Goal: Task Accomplishment & Management: Manage account settings

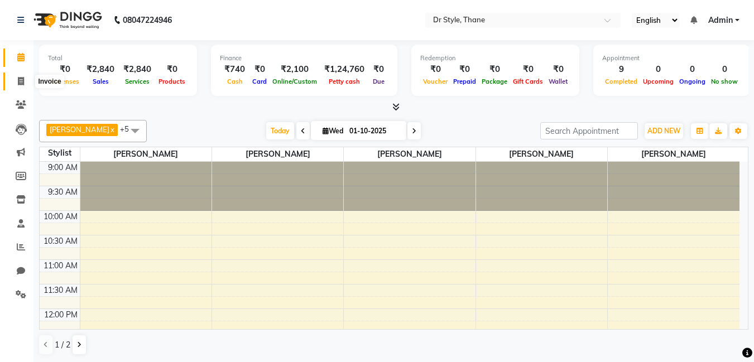
click at [20, 81] on icon at bounding box center [21, 81] width 6 height 8
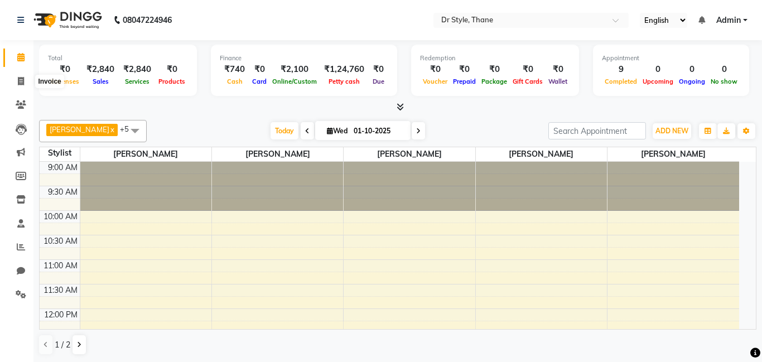
select select "7832"
select select "service"
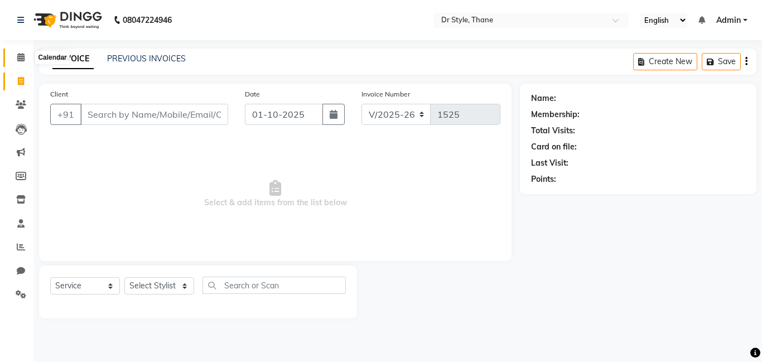
click at [21, 58] on icon at bounding box center [20, 57] width 7 height 8
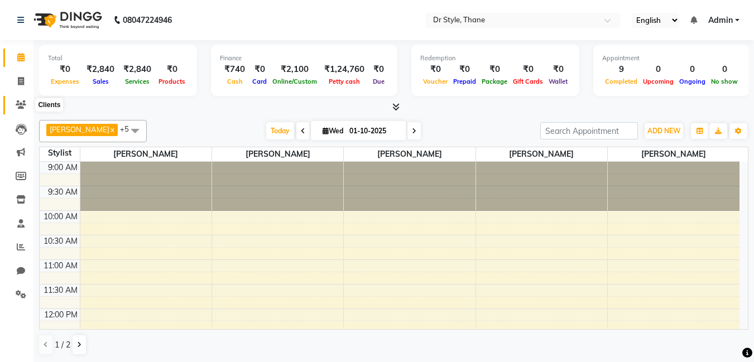
click at [16, 107] on icon at bounding box center [21, 104] width 11 height 8
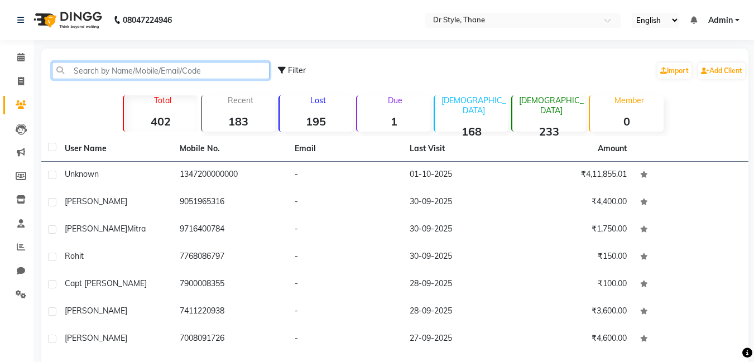
click at [137, 74] on input "text" at bounding box center [161, 70] width 218 height 17
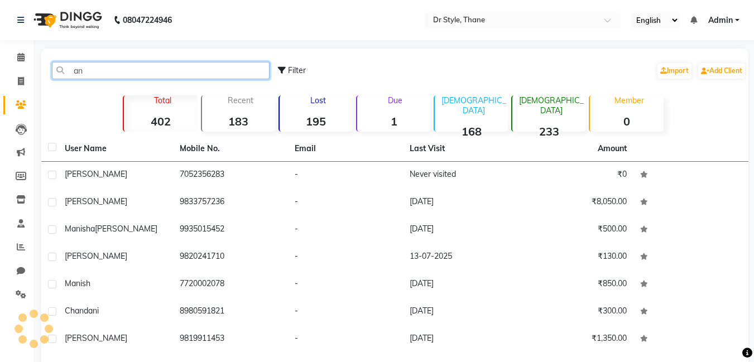
type input "a"
type input "A"
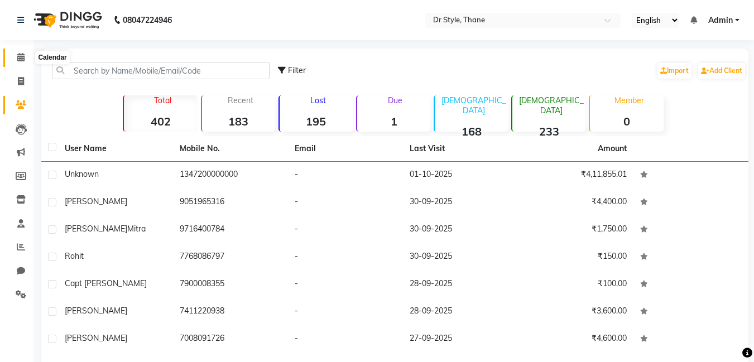
click at [24, 56] on icon at bounding box center [20, 57] width 7 height 8
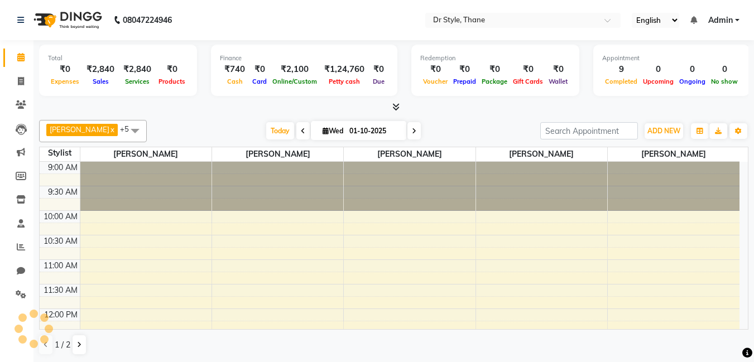
scroll to position [442, 0]
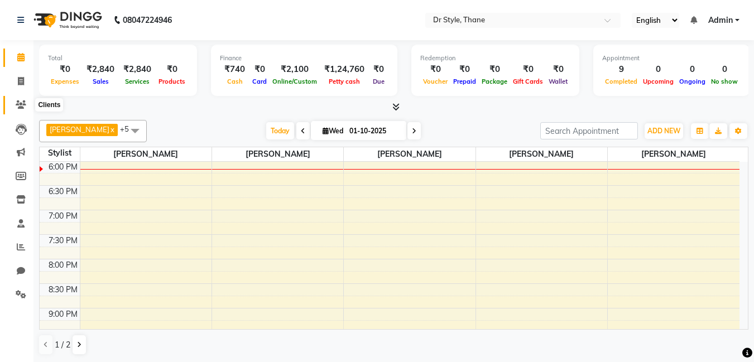
click at [17, 105] on icon at bounding box center [21, 104] width 11 height 8
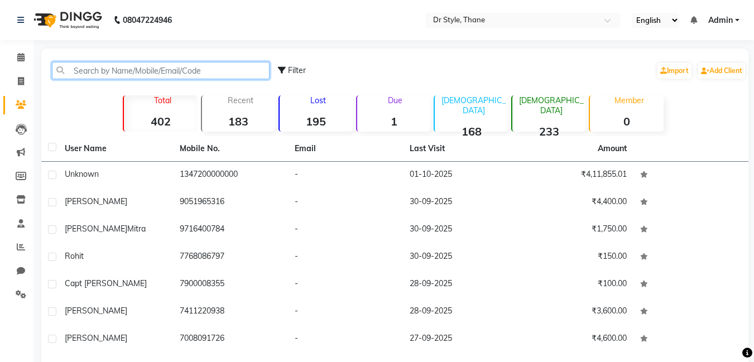
click at [114, 73] on input "text" at bounding box center [161, 70] width 218 height 17
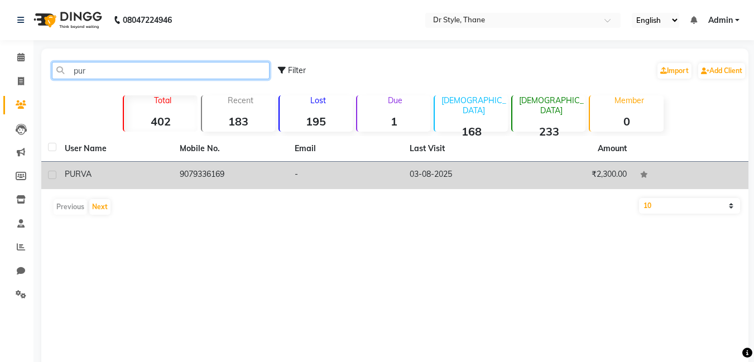
type input "pur"
click at [112, 176] on div "PURVA" at bounding box center [116, 174] width 102 height 12
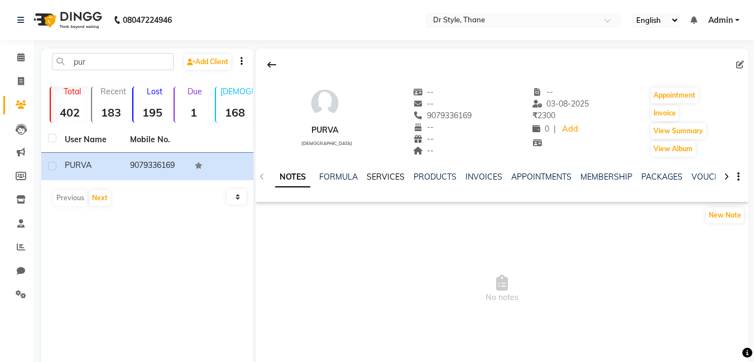
click at [387, 173] on link "SERVICES" at bounding box center [385, 177] width 38 height 10
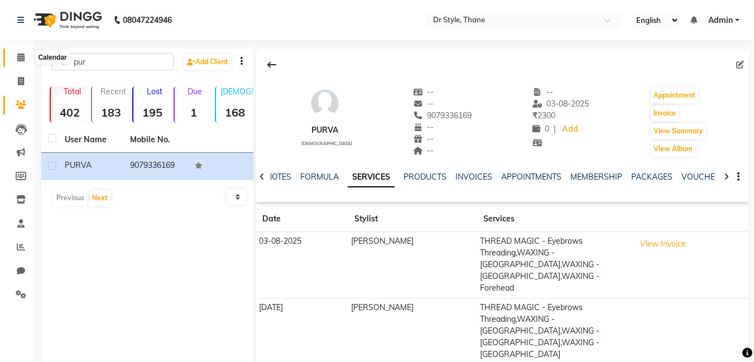
click at [18, 56] on icon at bounding box center [20, 57] width 7 height 8
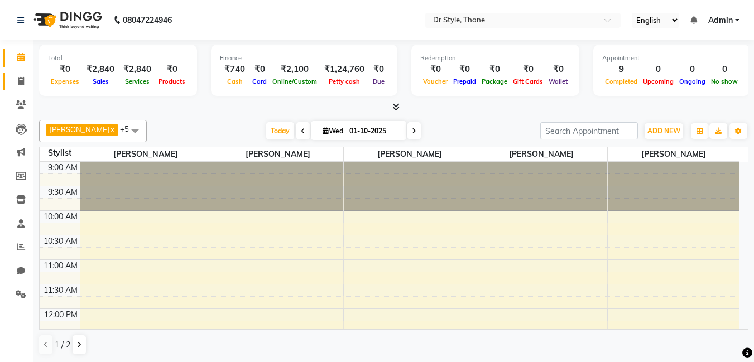
click at [11, 79] on link "Invoice" at bounding box center [16, 82] width 27 height 18
select select "service"
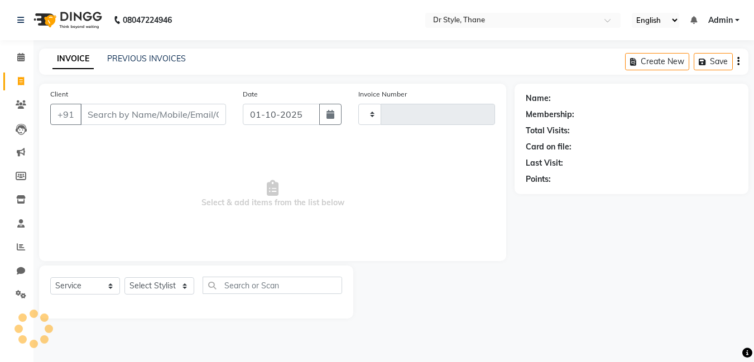
type input "1525"
select select "7832"
click at [24, 57] on icon at bounding box center [20, 57] width 7 height 8
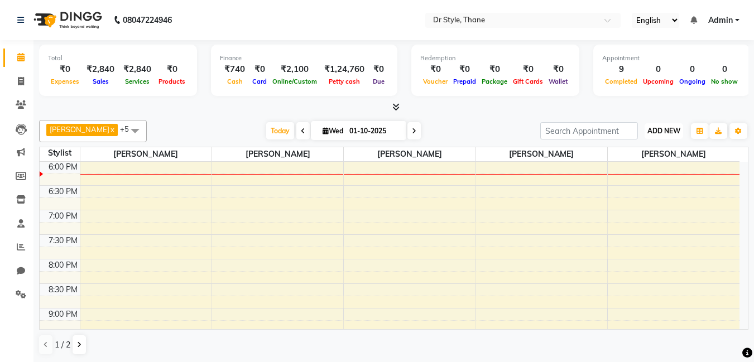
click at [651, 129] on span "ADD NEW" at bounding box center [663, 131] width 33 height 8
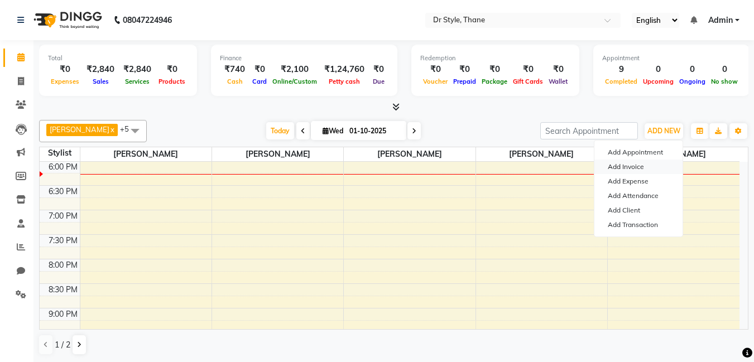
click at [639, 160] on link "Add Invoice" at bounding box center [638, 167] width 88 height 15
select select "service"
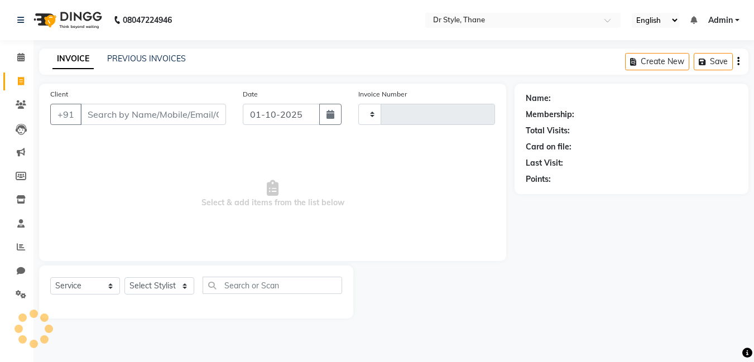
type input "1525"
select select "7832"
click at [200, 119] on input "Client" at bounding box center [154, 114] width 148 height 21
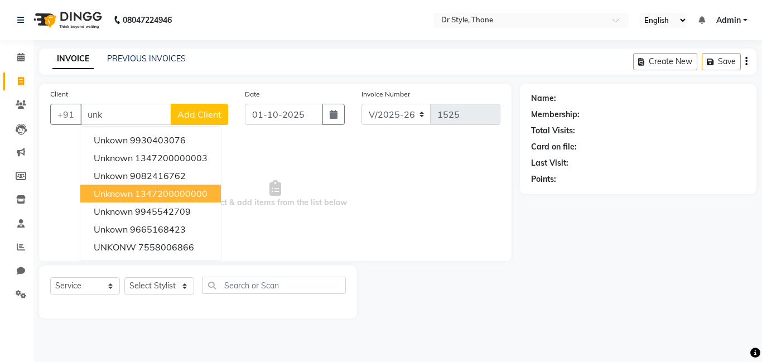
click at [184, 195] on ngb-highlight "1347200000000" at bounding box center [171, 193] width 73 height 11
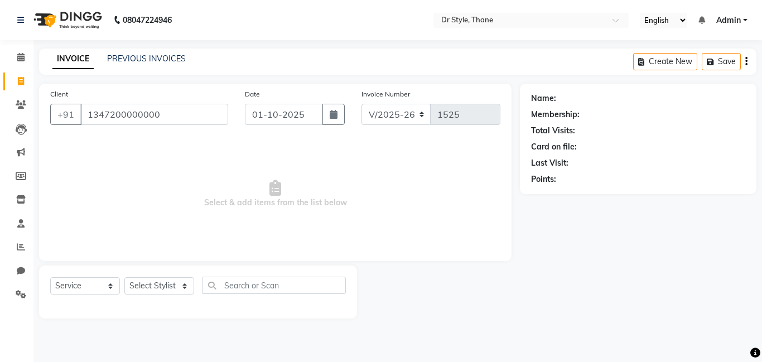
type input "1347200000000"
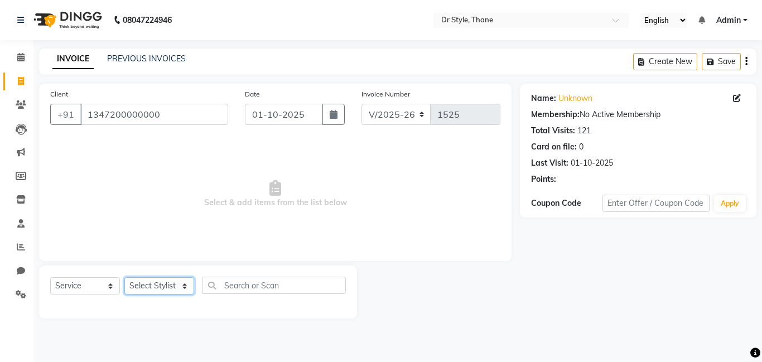
click at [153, 286] on select "Select Stylist [PERSON_NAME] [PERSON_NAME] [PERSON_NAME] [PERSON_NAME] [PERSON_…" at bounding box center [159, 285] width 70 height 17
select select "91881"
click at [124, 277] on select "Select Stylist [PERSON_NAME] [PERSON_NAME] [PERSON_NAME] [PERSON_NAME] [PERSON_…" at bounding box center [159, 285] width 70 height 17
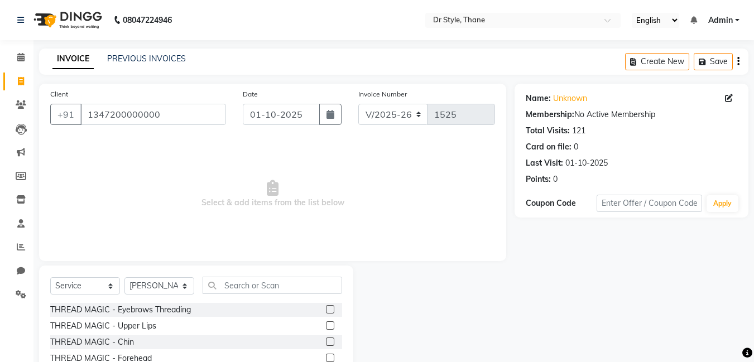
click at [326, 307] on label at bounding box center [330, 309] width 8 height 8
click at [326, 307] on input "checkbox" at bounding box center [329, 309] width 7 height 7
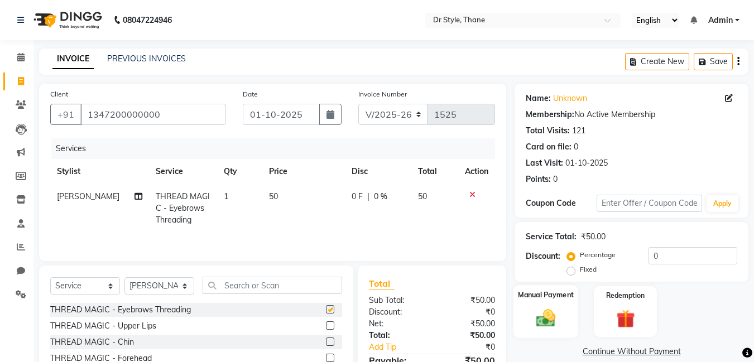
checkbox input "false"
click at [542, 317] on img at bounding box center [545, 318] width 31 height 22
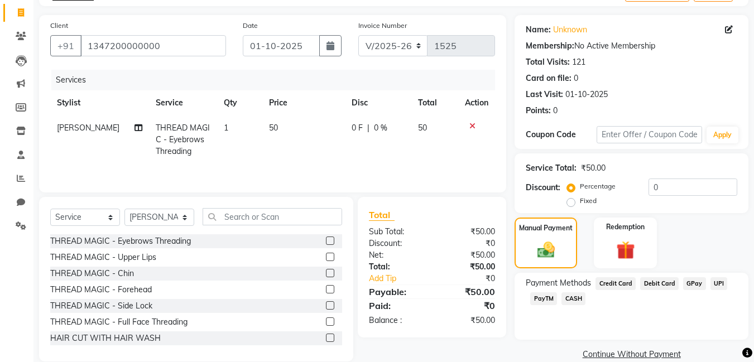
scroll to position [86, 0]
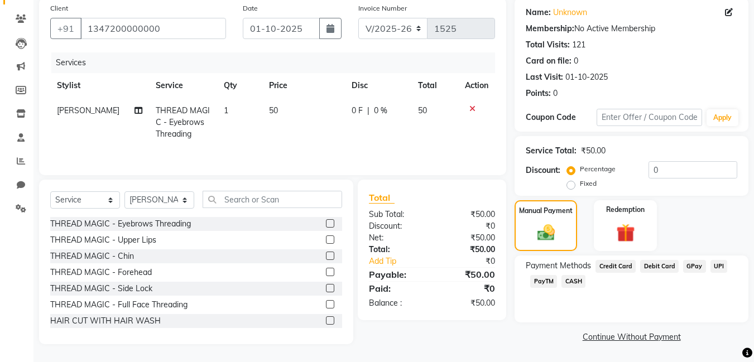
click at [567, 281] on span "CASH" at bounding box center [573, 281] width 24 height 13
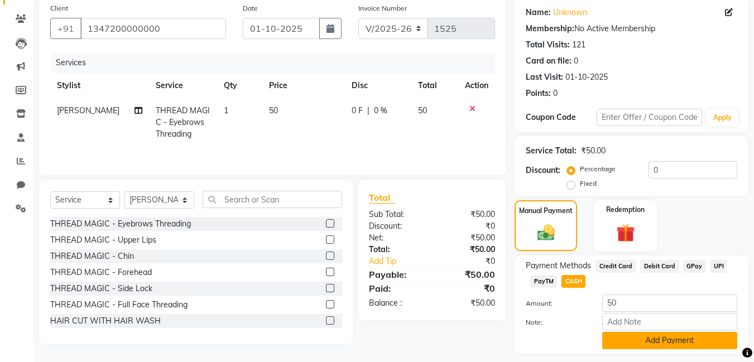
click at [653, 342] on button "Add Payment" at bounding box center [669, 340] width 135 height 17
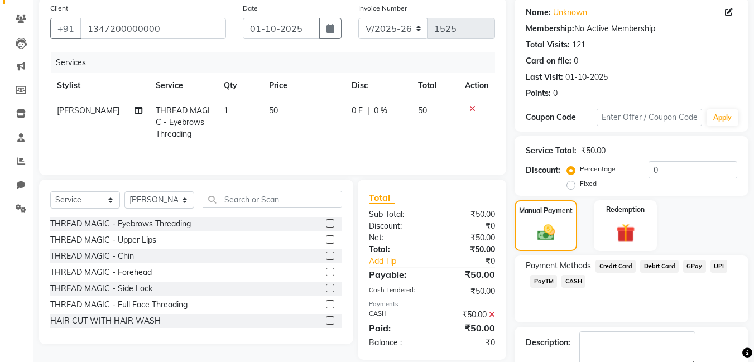
scroll to position [149, 0]
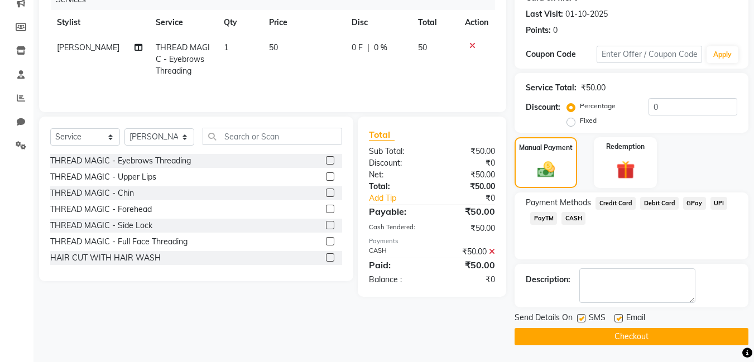
click at [626, 334] on button "Checkout" at bounding box center [631, 336] width 234 height 17
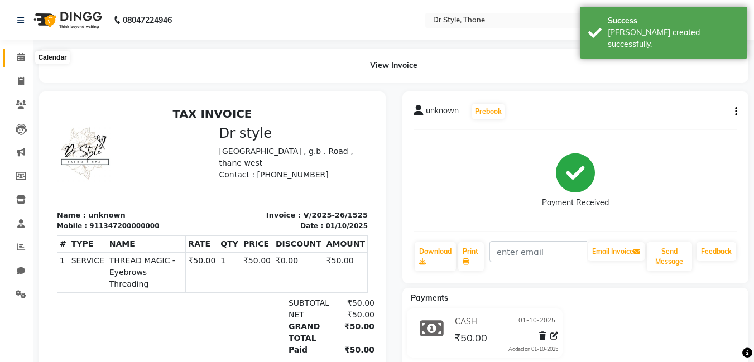
click at [16, 56] on span at bounding box center [21, 57] width 20 height 13
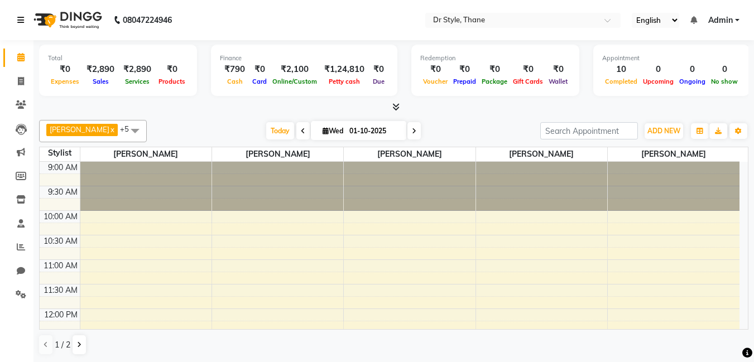
click at [18, 22] on icon at bounding box center [20, 20] width 7 height 8
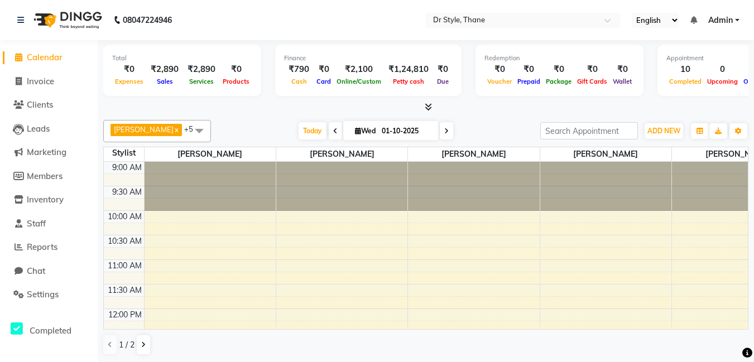
click at [270, 135] on div "[DATE] [DATE]" at bounding box center [375, 131] width 318 height 17
click at [38, 228] on span "Staff" at bounding box center [36, 223] width 19 height 11
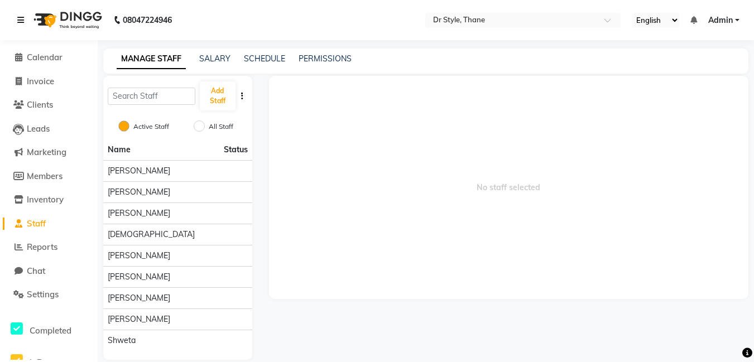
click at [23, 16] on icon at bounding box center [20, 20] width 7 height 8
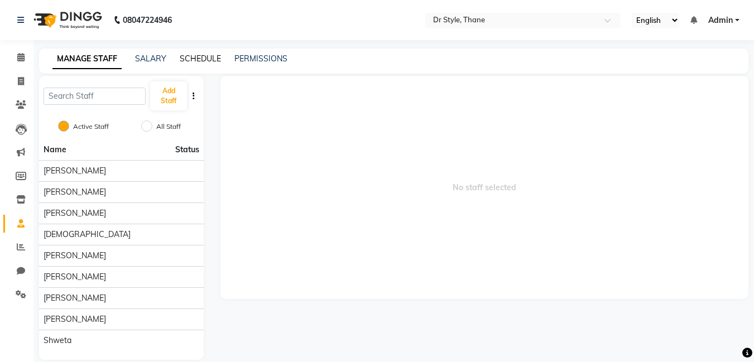
click at [197, 60] on link "SCHEDULE" at bounding box center [200, 59] width 41 height 10
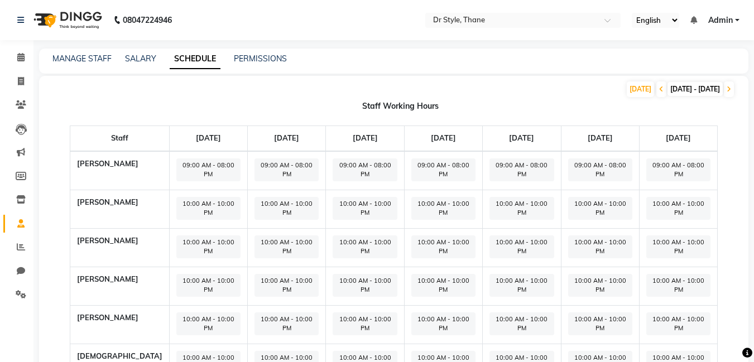
scroll to position [92, 0]
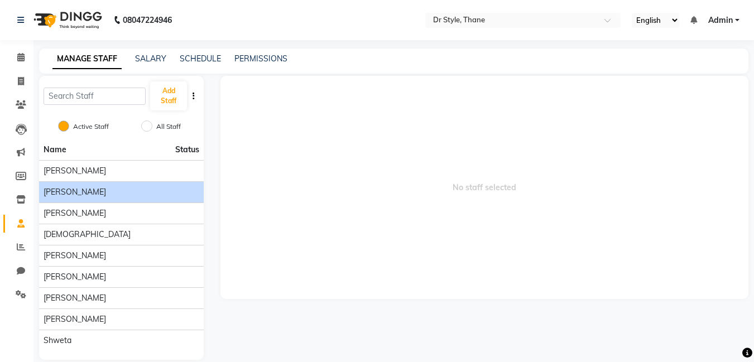
click at [78, 198] on li "[PERSON_NAME]" at bounding box center [121, 191] width 165 height 21
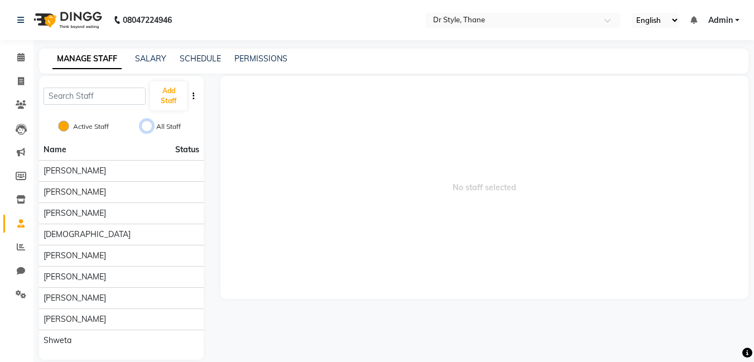
click at [147, 125] on input "All Staff" at bounding box center [146, 125] width 11 height 11
radio input "true"
radio input "false"
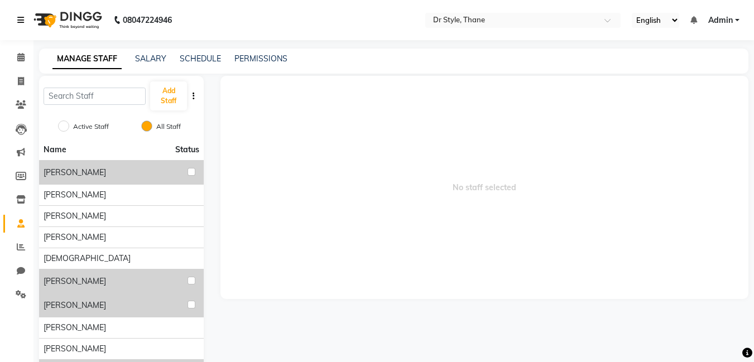
click at [21, 21] on icon at bounding box center [20, 20] width 7 height 8
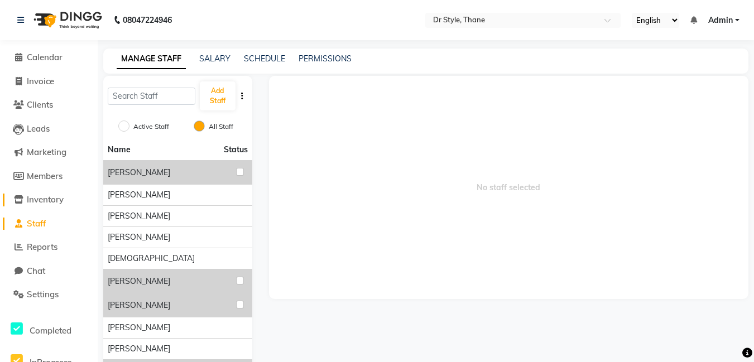
click at [30, 205] on link "Inventory" at bounding box center [49, 200] width 92 height 13
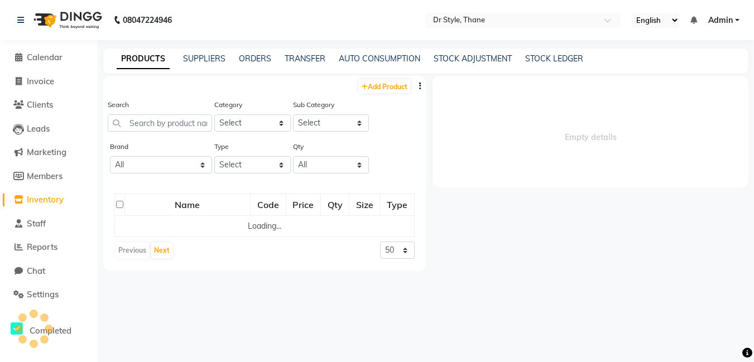
select select
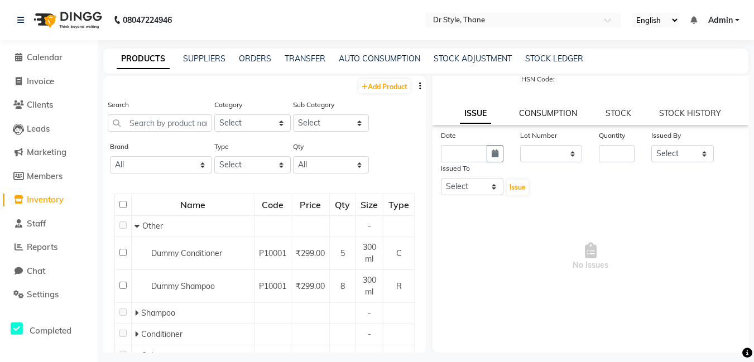
click at [556, 113] on link "CONSUMPTION" at bounding box center [548, 113] width 58 height 10
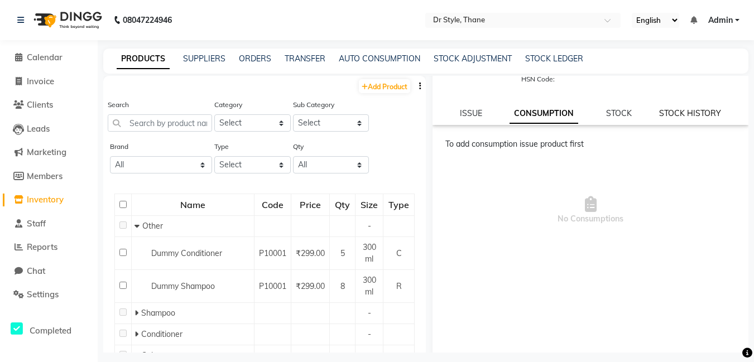
click at [676, 117] on link "STOCK HISTORY" at bounding box center [690, 113] width 62 height 10
select select "all"
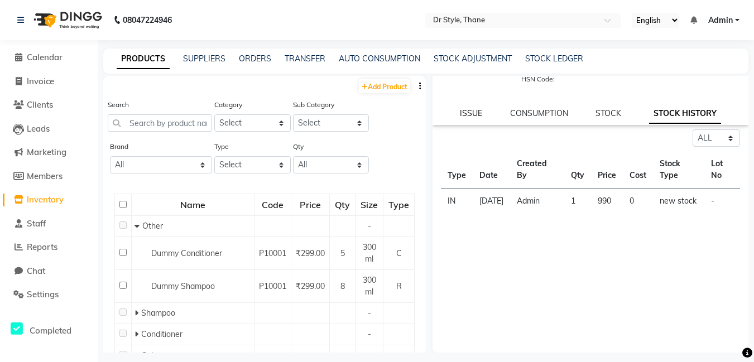
click at [473, 111] on link "ISSUE" at bounding box center [471, 113] width 22 height 10
select select
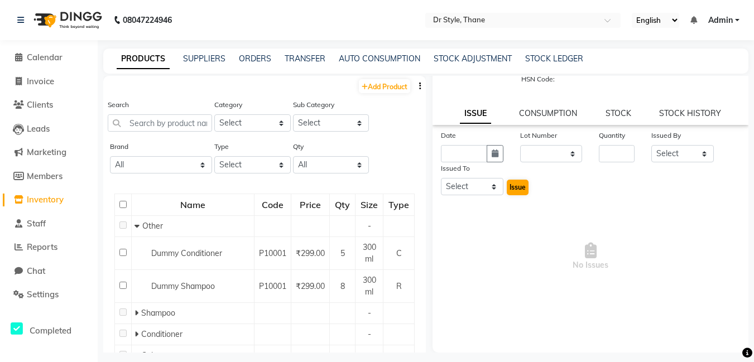
scroll to position [7, 0]
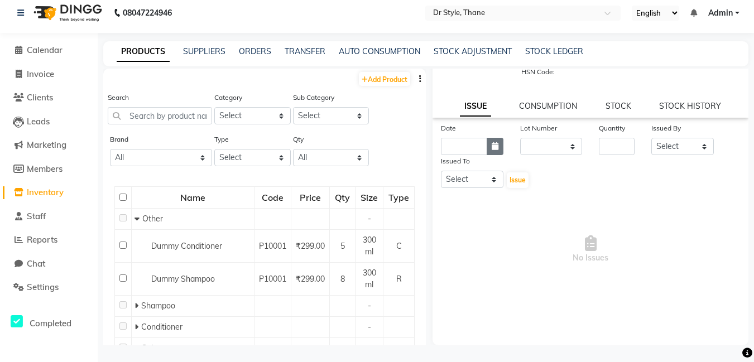
click at [496, 144] on button "button" at bounding box center [494, 146] width 17 height 17
select select "10"
select select "2025"
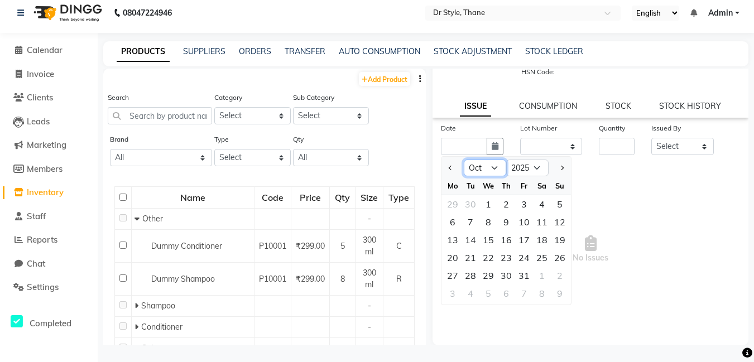
click at [495, 167] on select "Jan Feb Mar Apr May Jun [DATE] Aug Sep Oct Nov Dec" at bounding box center [485, 168] width 42 height 17
select select "9"
click at [464, 160] on select "Jan Feb Mar Apr May Jun [DATE] Aug Sep Oct Nov Dec" at bounding box center [485, 168] width 42 height 17
click at [451, 205] on div "1" at bounding box center [452, 204] width 18 height 18
type input "01-09-2025"
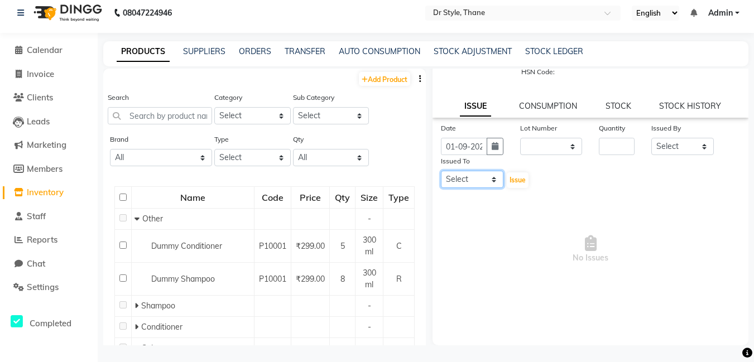
click at [491, 179] on select "Select [PERSON_NAME] [PERSON_NAME] [PERSON_NAME] [PERSON_NAME] [PERSON_NAME] [P…" at bounding box center [472, 179] width 62 height 17
click at [495, 148] on icon "button" at bounding box center [494, 146] width 7 height 8
select select "9"
select select "2025"
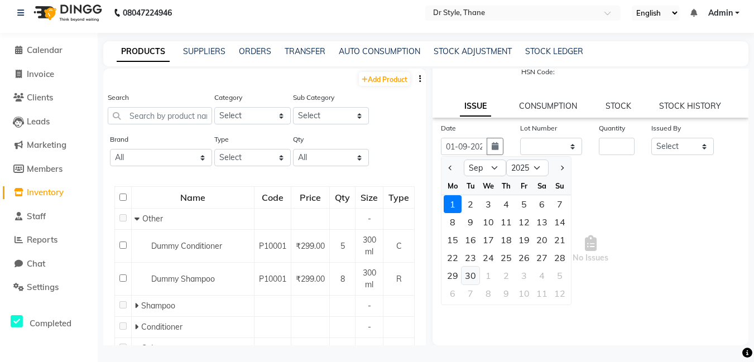
click at [468, 275] on div "30" at bounding box center [470, 276] width 18 height 18
type input "30-09-2025"
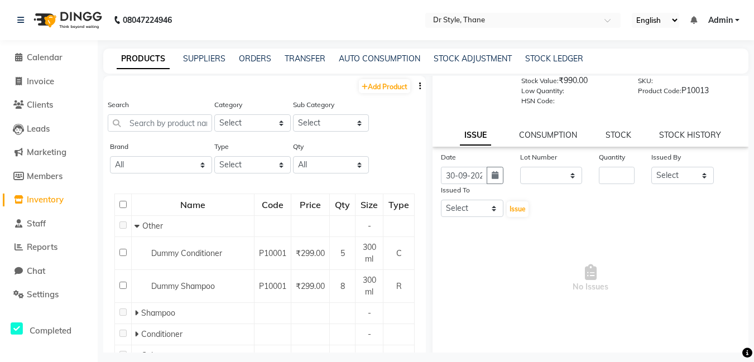
scroll to position [78, 0]
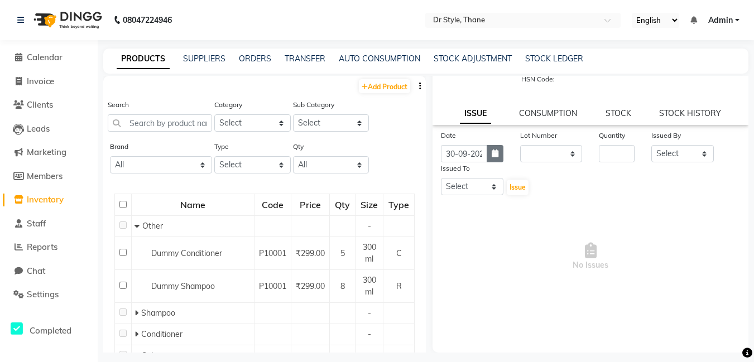
click at [491, 154] on icon "button" at bounding box center [494, 153] width 7 height 8
select select "9"
select select "2025"
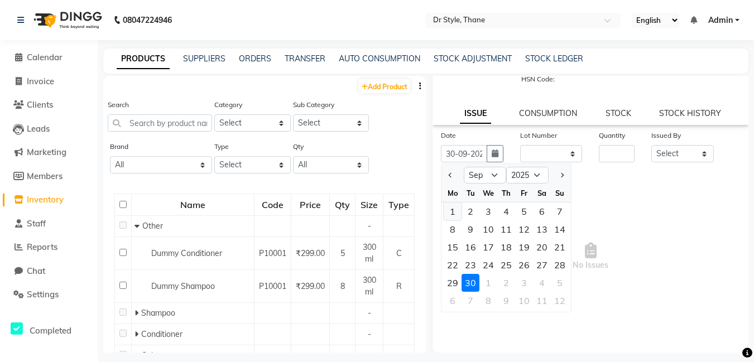
click at [456, 209] on div "1" at bounding box center [452, 211] width 18 height 18
type input "01-09-2025"
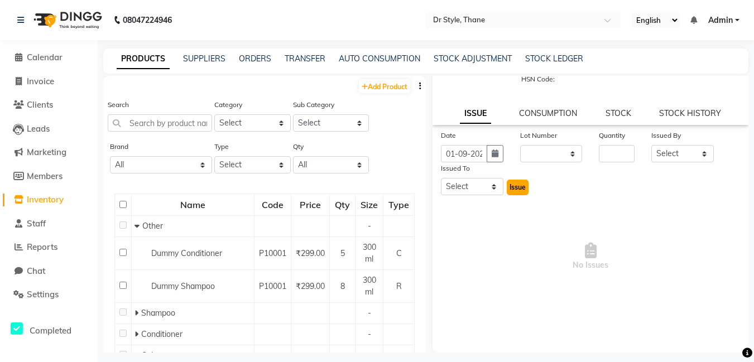
click at [513, 188] on span "Issue" at bounding box center [517, 187] width 16 height 8
click at [45, 246] on span "Reports" at bounding box center [42, 247] width 31 height 11
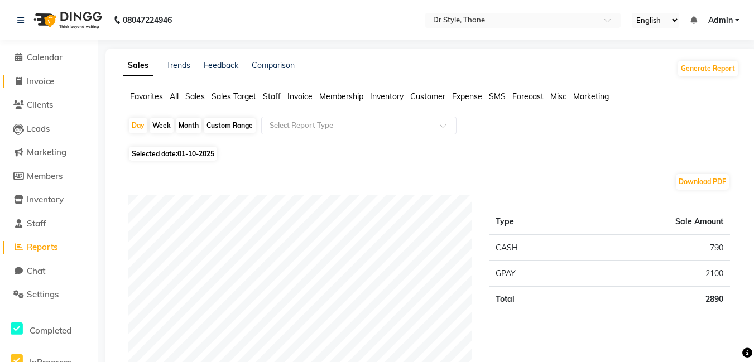
click at [31, 81] on span "Invoice" at bounding box center [40, 81] width 27 height 11
select select "service"
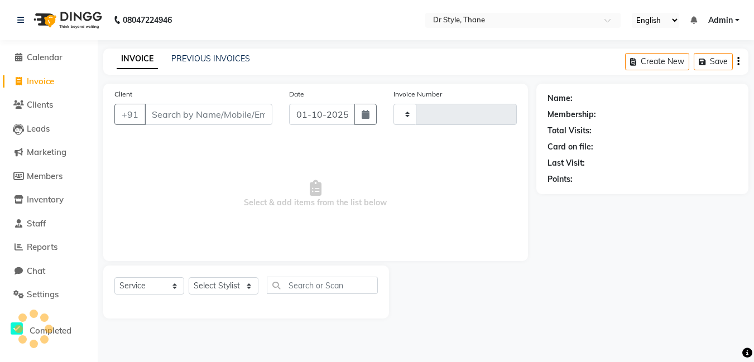
type input "1526"
select select "7832"
click at [22, 21] on icon at bounding box center [20, 20] width 7 height 8
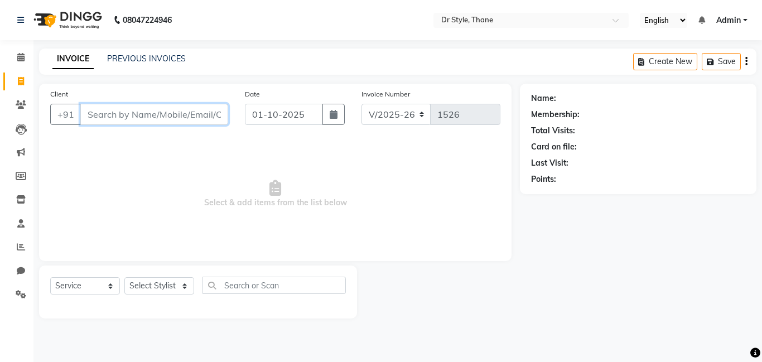
click at [111, 118] on input "Client" at bounding box center [154, 114] width 148 height 21
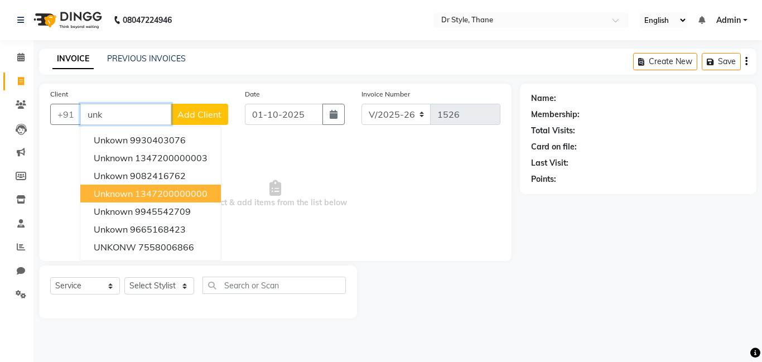
click at [123, 197] on span "unknown" at bounding box center [113, 193] width 39 height 11
type input "1347200000000"
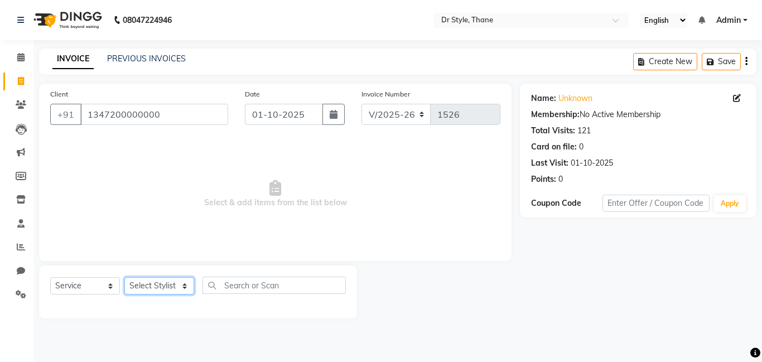
click at [157, 282] on select "Select Stylist [PERSON_NAME] [PERSON_NAME] [PERSON_NAME] [PERSON_NAME] [PERSON_…" at bounding box center [159, 285] width 70 height 17
select select "92022"
click at [124, 277] on select "Select Stylist [PERSON_NAME] [PERSON_NAME] [PERSON_NAME] [PERSON_NAME] [PERSON_…" at bounding box center [159, 285] width 70 height 17
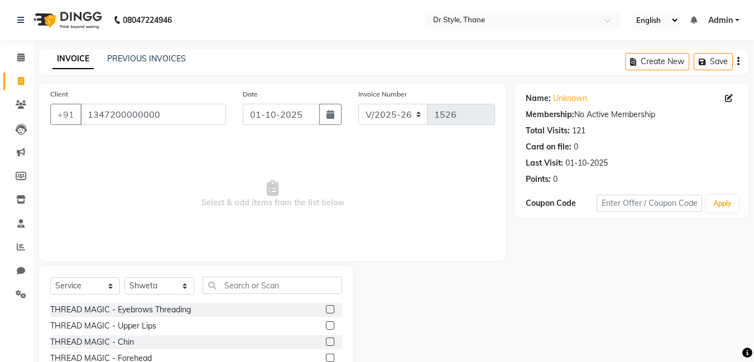
click at [325, 307] on div "THREAD MAGIC - Eyebrows Threading" at bounding box center [196, 310] width 292 height 14
click at [326, 307] on label at bounding box center [330, 309] width 8 height 8
click at [326, 307] on input "checkbox" at bounding box center [329, 309] width 7 height 7
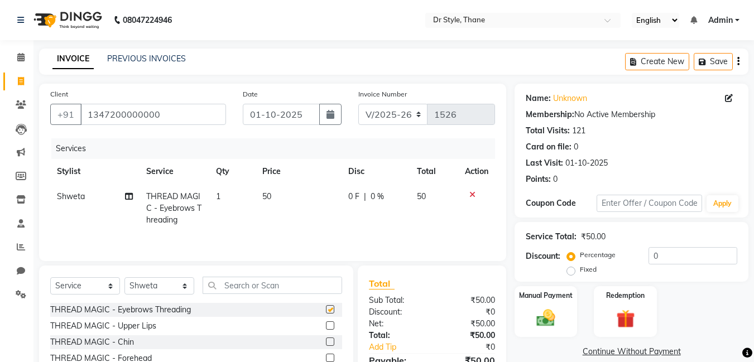
checkbox input "false"
click at [548, 322] on img at bounding box center [545, 318] width 31 height 22
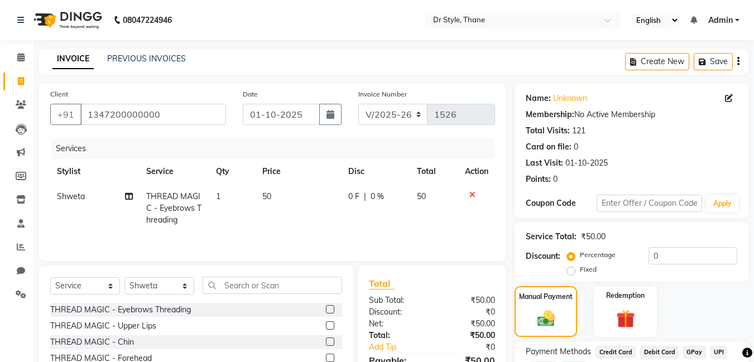
scroll to position [86, 0]
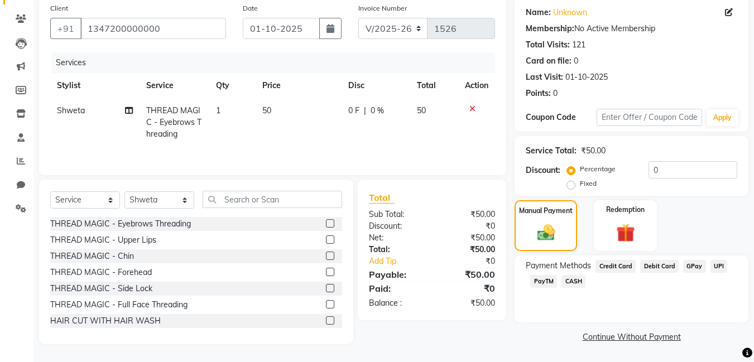
click at [575, 280] on span "CASH" at bounding box center [573, 281] width 24 height 13
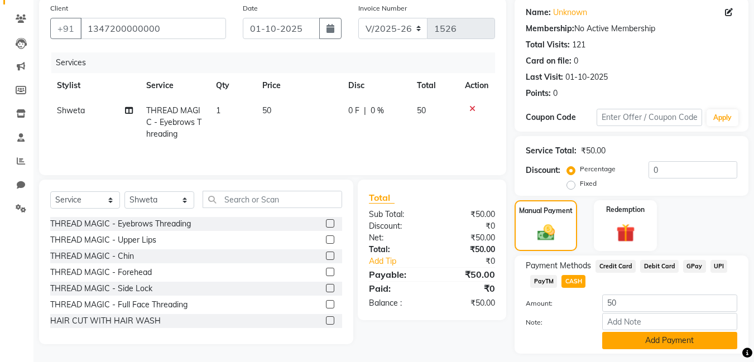
click at [614, 335] on button "Add Payment" at bounding box center [669, 340] width 135 height 17
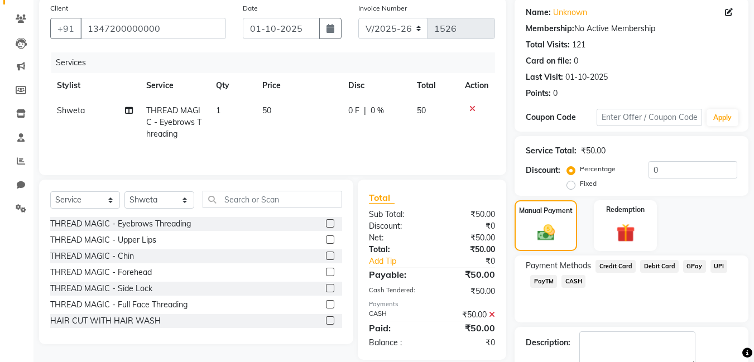
scroll to position [149, 0]
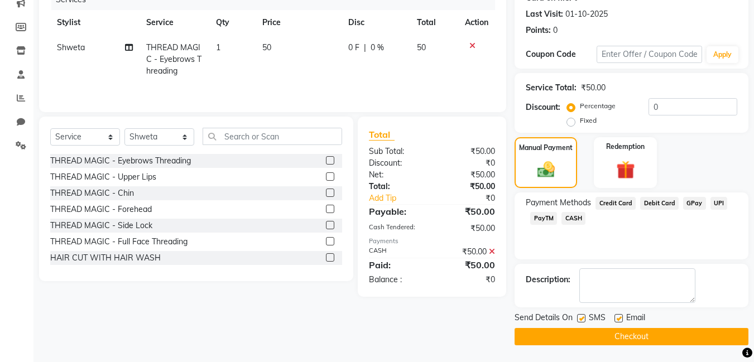
click at [586, 339] on button "Checkout" at bounding box center [631, 336] width 234 height 17
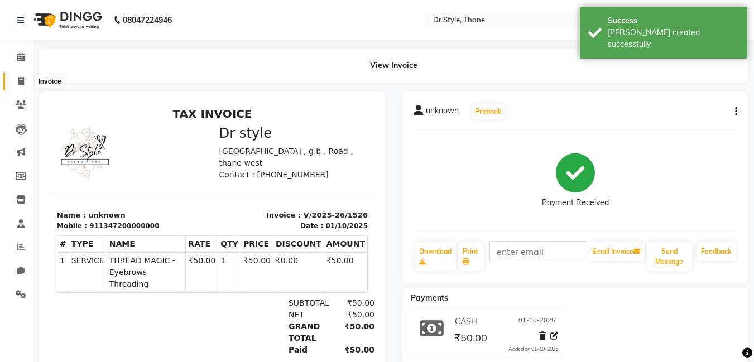
click at [23, 79] on icon at bounding box center [21, 81] width 6 height 8
select select "service"
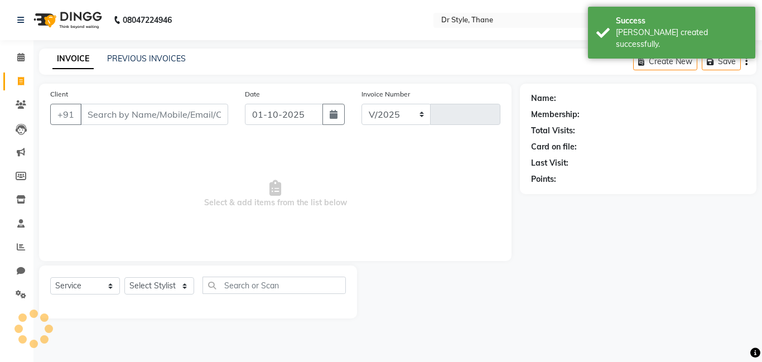
select select "7832"
type input "1527"
click at [142, 118] on input "Client" at bounding box center [154, 114] width 148 height 21
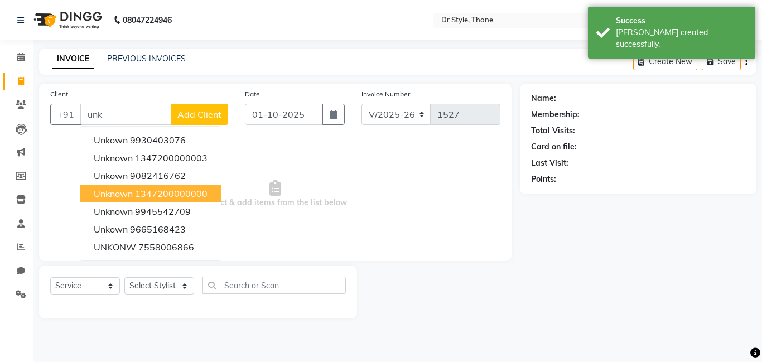
click at [155, 195] on ngb-highlight "1347200000000" at bounding box center [171, 193] width 73 height 11
type input "1347200000000"
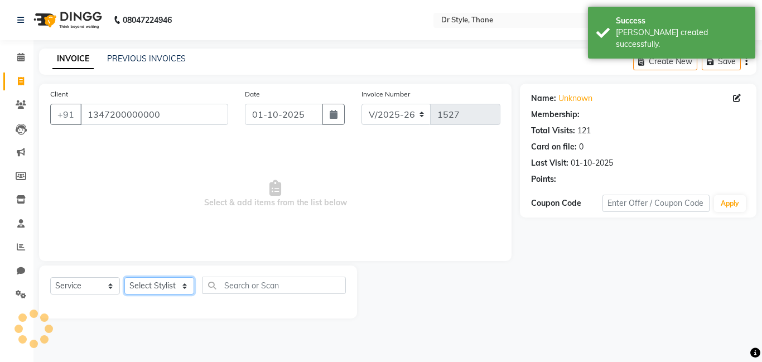
click at [151, 289] on select "Select Stylist [PERSON_NAME] [PERSON_NAME] [PERSON_NAME] [PERSON_NAME] [PERSON_…" at bounding box center [159, 285] width 70 height 17
select select "81004"
click at [124, 277] on select "Select Stylist [PERSON_NAME] [PERSON_NAME] [PERSON_NAME] [PERSON_NAME] [PERSON_…" at bounding box center [159, 285] width 70 height 17
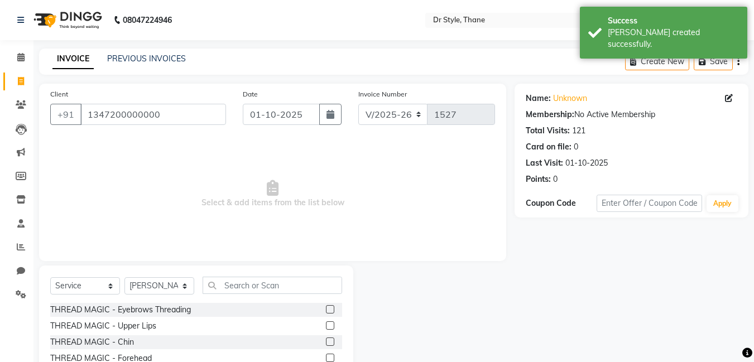
click at [326, 310] on label at bounding box center [330, 309] width 8 height 8
click at [326, 310] on input "checkbox" at bounding box center [329, 309] width 7 height 7
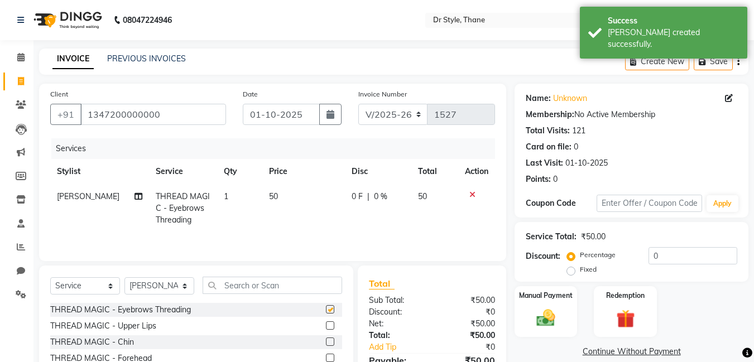
checkbox input "false"
click at [326, 325] on label at bounding box center [330, 325] width 8 height 8
click at [326, 325] on input "checkbox" at bounding box center [329, 325] width 7 height 7
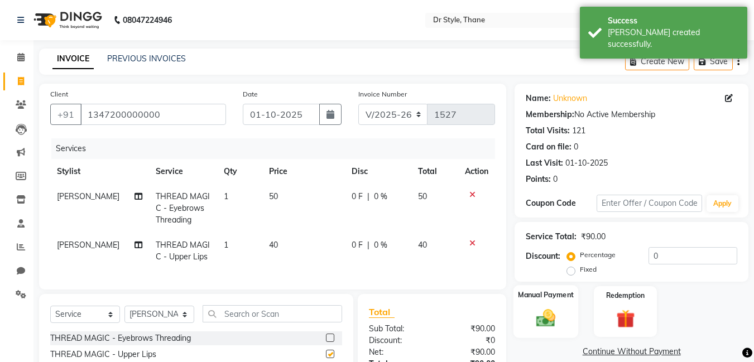
checkbox input "false"
click at [535, 317] on img at bounding box center [545, 318] width 31 height 22
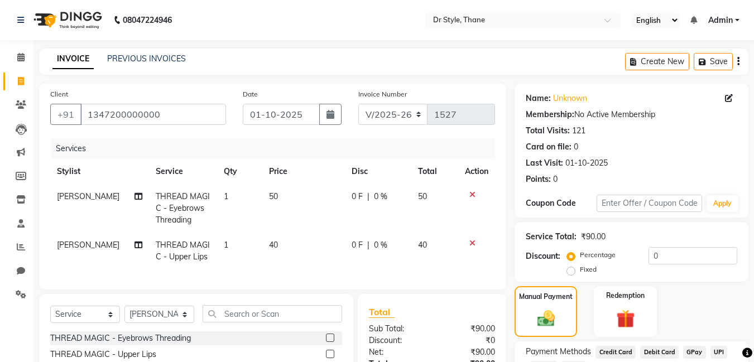
click at [692, 349] on span "GPay" at bounding box center [694, 352] width 23 height 13
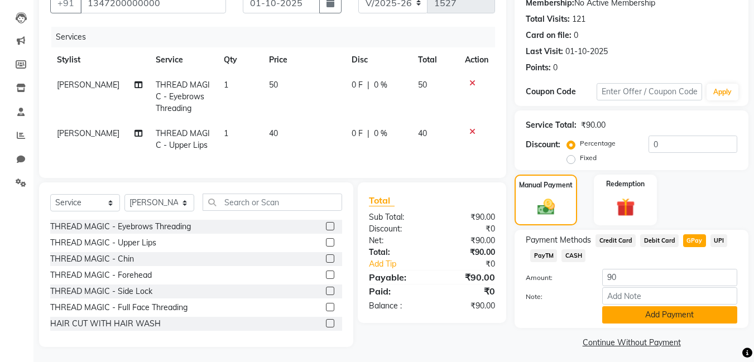
click at [621, 315] on button "Add Payment" at bounding box center [669, 314] width 135 height 17
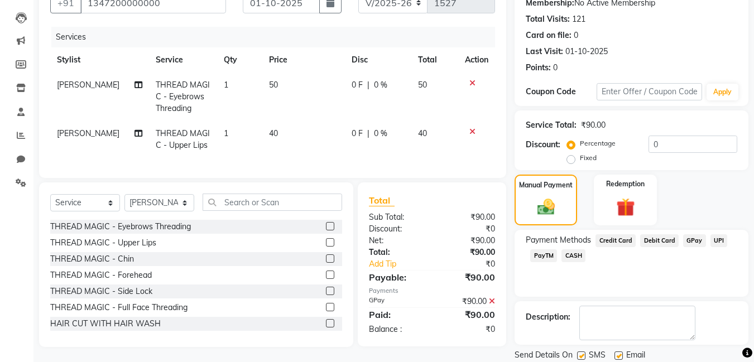
scroll to position [149, 0]
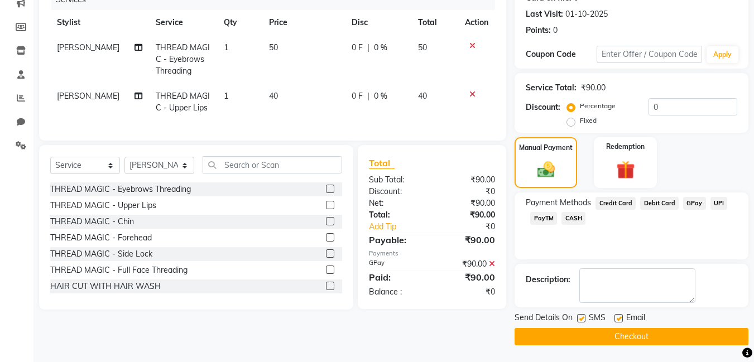
click at [600, 334] on button "Checkout" at bounding box center [631, 336] width 234 height 17
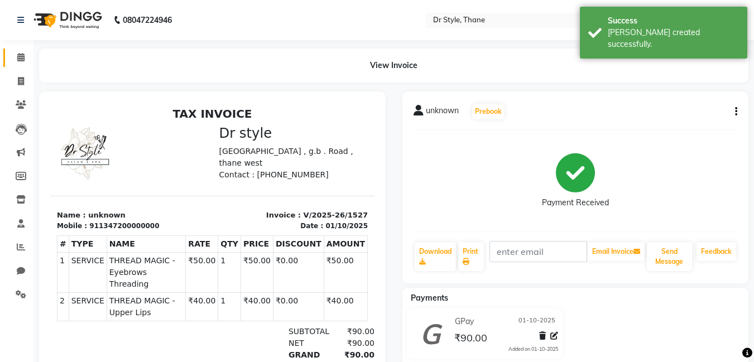
click at [17, 54] on icon at bounding box center [20, 57] width 7 height 8
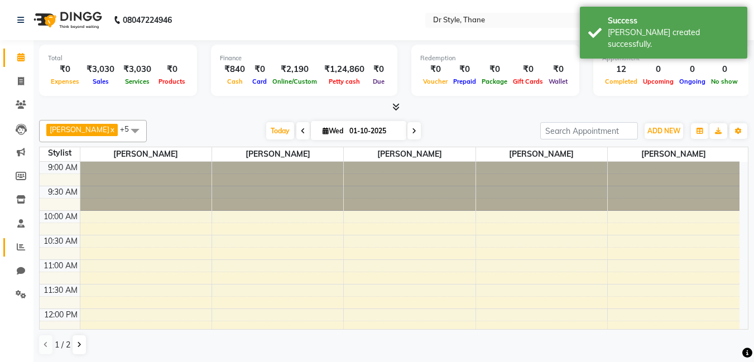
click at [20, 253] on span at bounding box center [21, 247] width 20 height 13
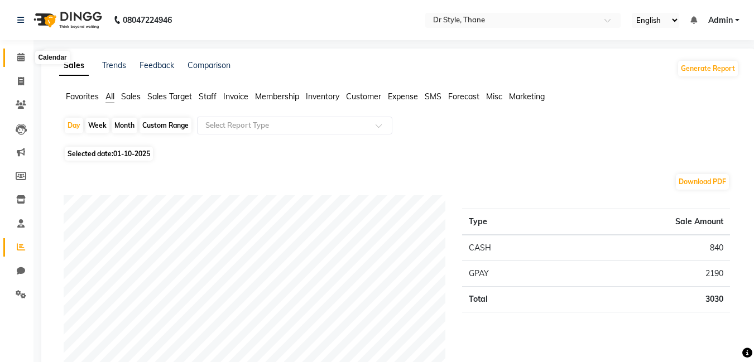
click at [24, 59] on icon at bounding box center [20, 57] width 7 height 8
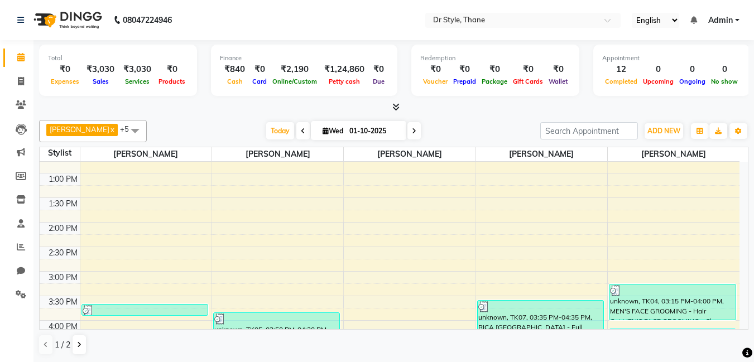
scroll to position [56, 0]
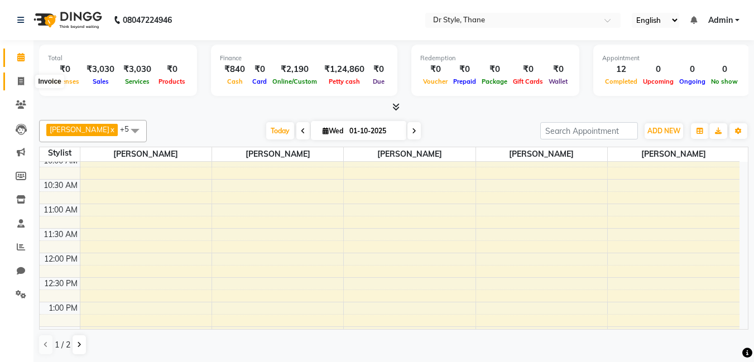
click at [22, 76] on span at bounding box center [21, 81] width 20 height 13
select select "service"
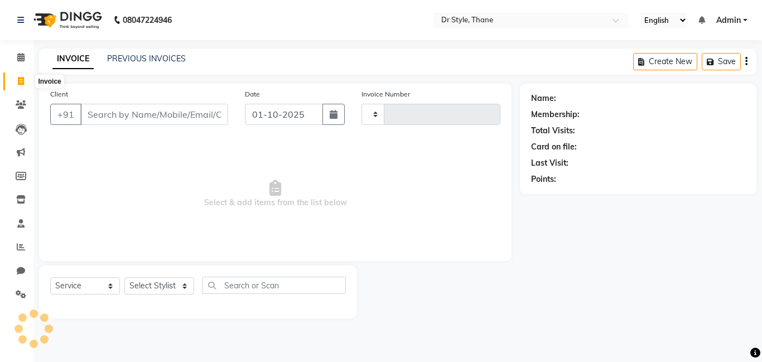
type input "1528"
select select "7832"
click at [22, 55] on icon at bounding box center [20, 57] width 7 height 8
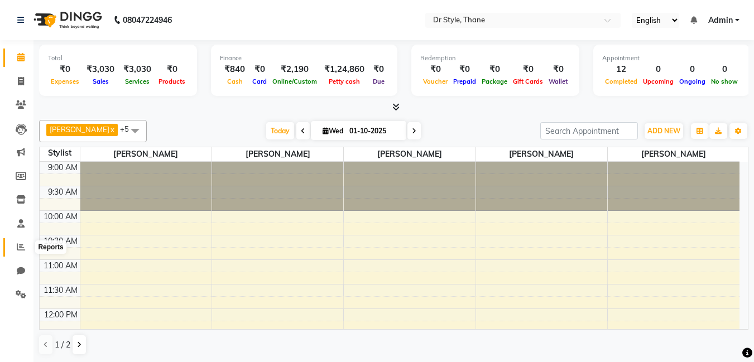
click at [16, 245] on span at bounding box center [21, 247] width 20 height 13
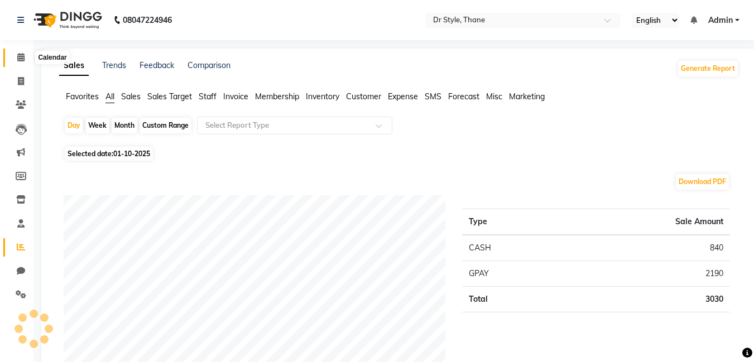
click at [22, 57] on icon at bounding box center [20, 57] width 7 height 8
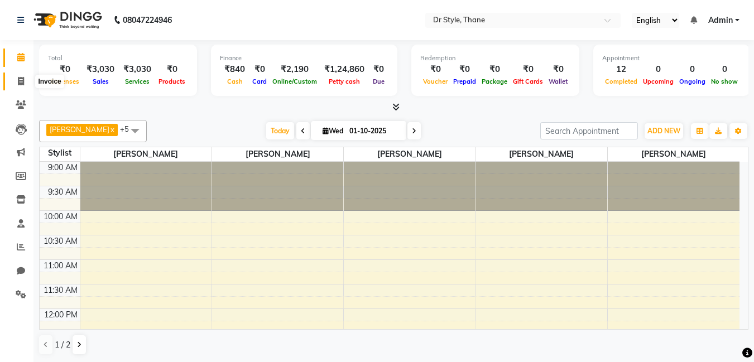
click at [21, 78] on icon at bounding box center [21, 81] width 6 height 8
select select "service"
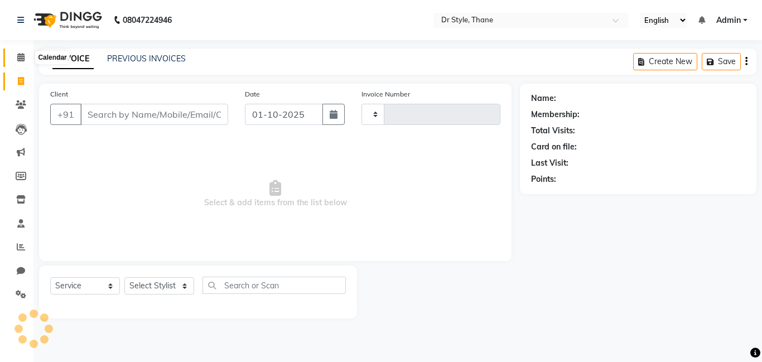
click at [24, 55] on icon at bounding box center [20, 57] width 7 height 8
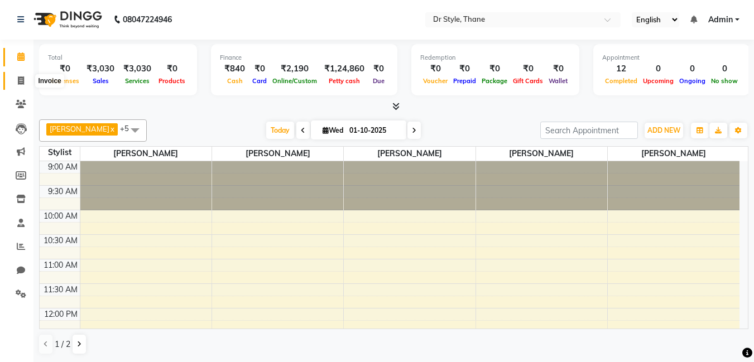
click at [22, 83] on icon at bounding box center [21, 80] width 6 height 8
select select "7832"
select select "service"
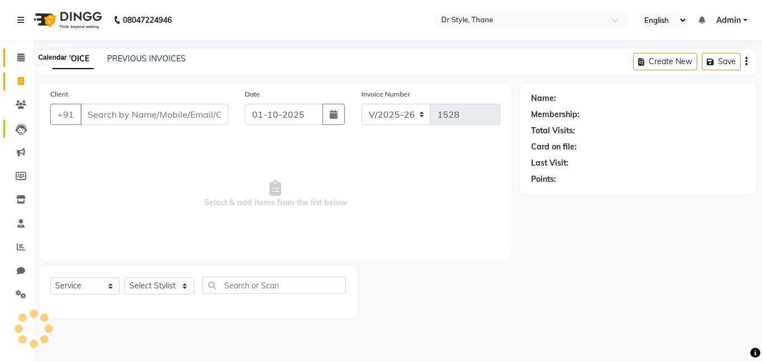
drag, startPoint x: 22, startPoint y: 61, endPoint x: 11, endPoint y: 126, distance: 65.6
click at [22, 61] on span at bounding box center [21, 57] width 20 height 13
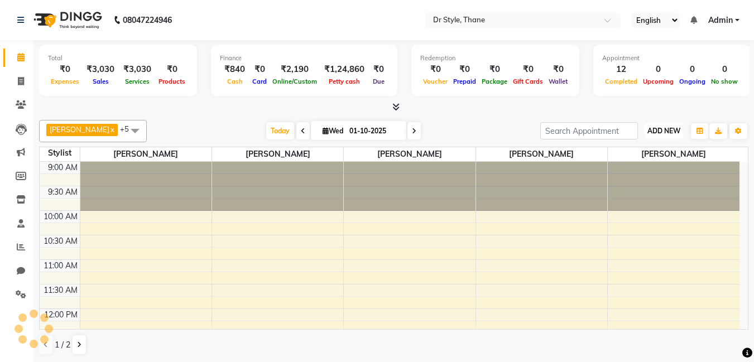
click at [644, 132] on button "ADD NEW Toggle Dropdown" at bounding box center [663, 131] width 38 height 16
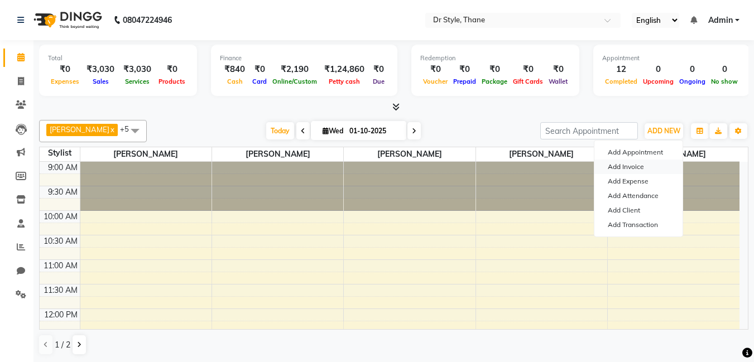
click at [607, 167] on link "Add Invoice" at bounding box center [638, 167] width 88 height 15
select select "7832"
select select "service"
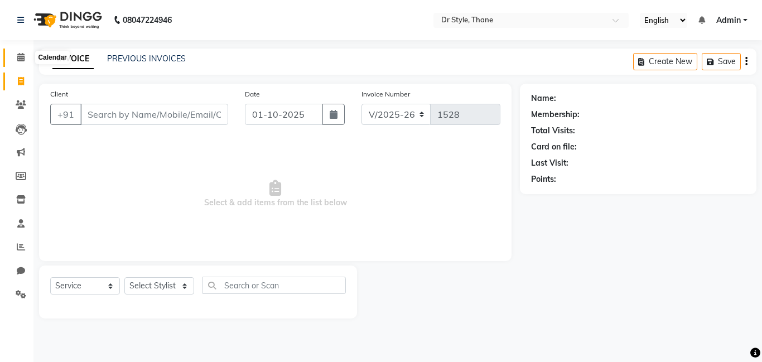
drag, startPoint x: 705, startPoint y: 208, endPoint x: 24, endPoint y: 52, distance: 698.6
click at [24, 52] on span at bounding box center [21, 57] width 20 height 13
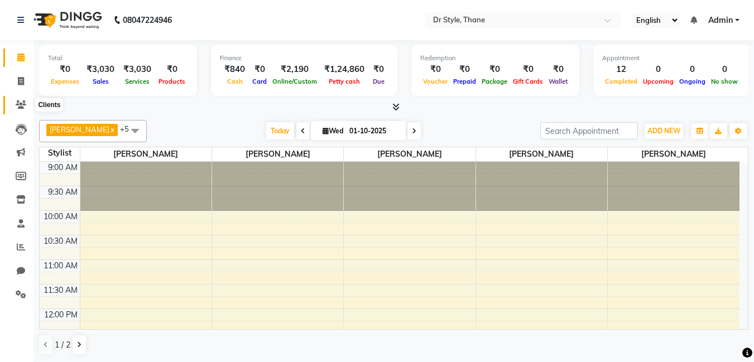
click at [23, 99] on span at bounding box center [21, 105] width 20 height 13
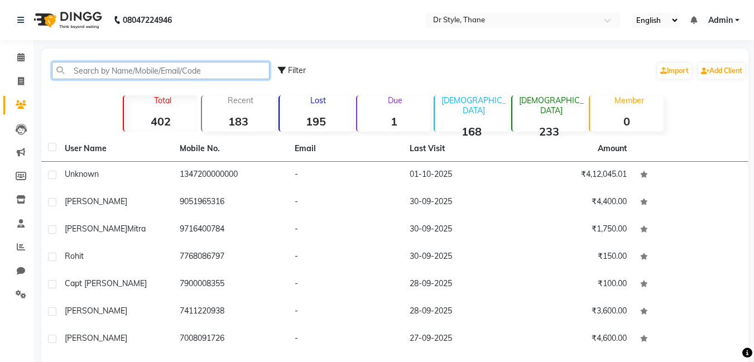
click at [123, 70] on input "text" at bounding box center [161, 70] width 218 height 17
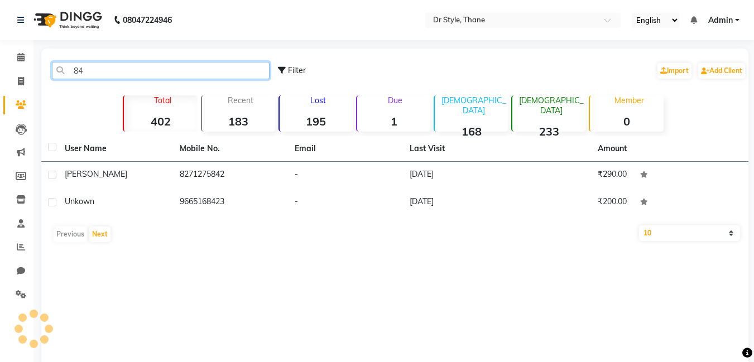
type input "8"
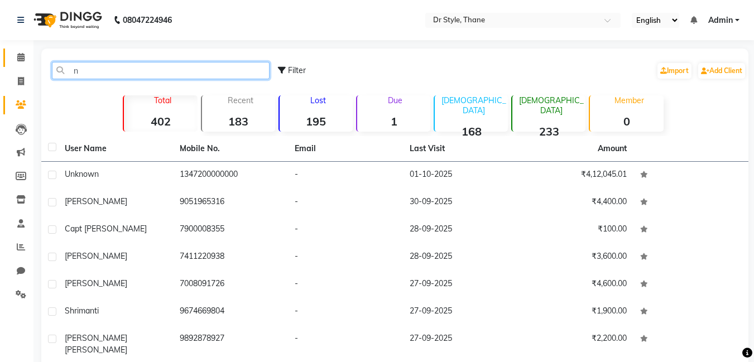
type input "n"
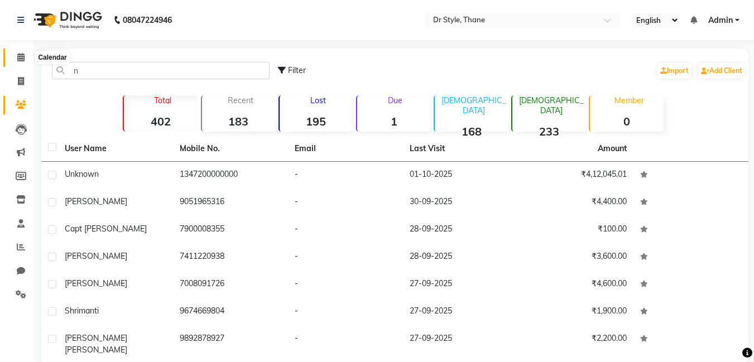
click at [20, 61] on icon at bounding box center [20, 57] width 7 height 8
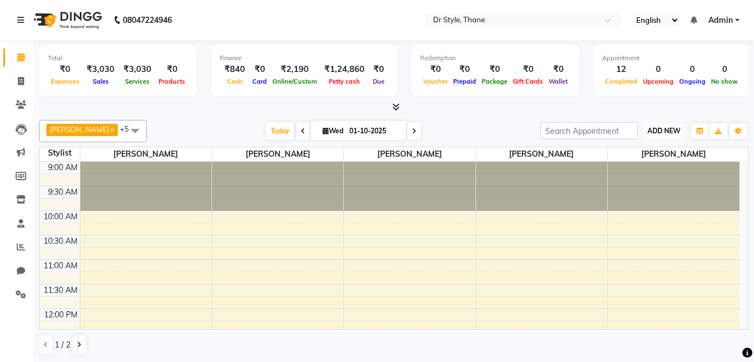
click at [654, 128] on span "ADD NEW" at bounding box center [663, 131] width 33 height 8
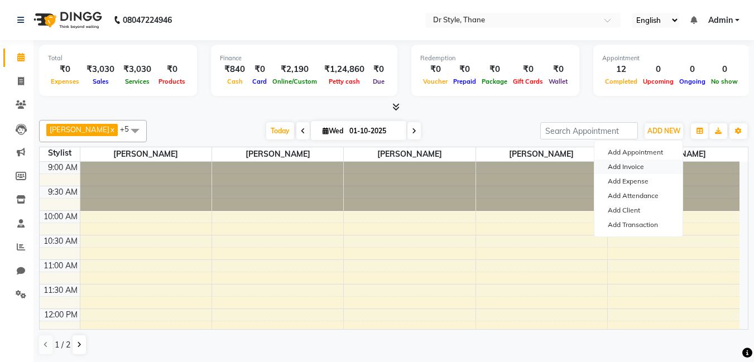
click at [642, 170] on link "Add Invoice" at bounding box center [638, 167] width 88 height 15
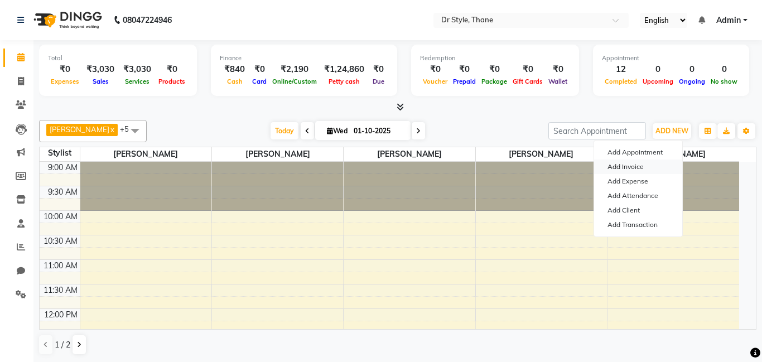
select select "7832"
select select "service"
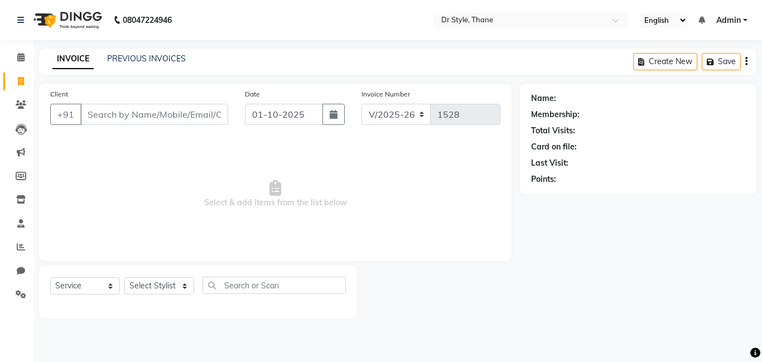
click at [142, 117] on input "Client" at bounding box center [154, 114] width 148 height 21
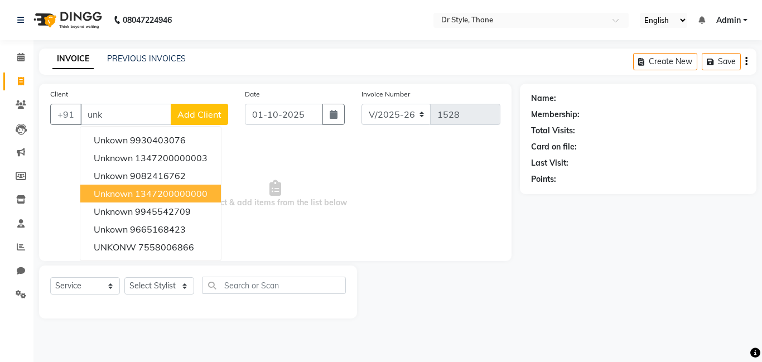
click at [159, 194] on ngb-highlight "1347200000000" at bounding box center [171, 193] width 73 height 11
type input "1347200000000"
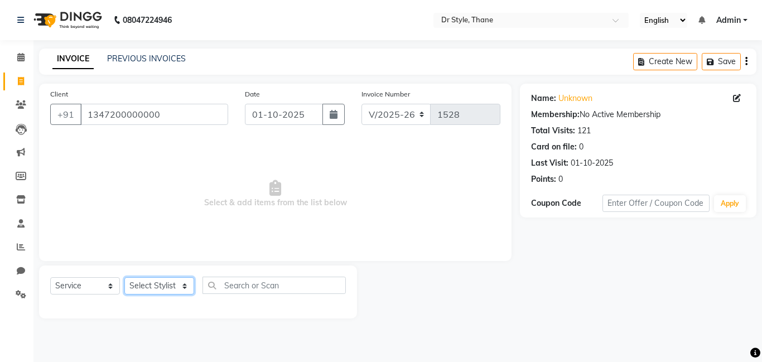
click at [165, 290] on select "Select Stylist [PERSON_NAME] [PERSON_NAME] [PERSON_NAME] [PERSON_NAME] [PERSON_…" at bounding box center [159, 285] width 70 height 17
select select "91939"
click at [124, 277] on select "Select Stylist [PERSON_NAME] [PERSON_NAME] [PERSON_NAME] [PERSON_NAME] [PERSON_…" at bounding box center [159, 285] width 70 height 17
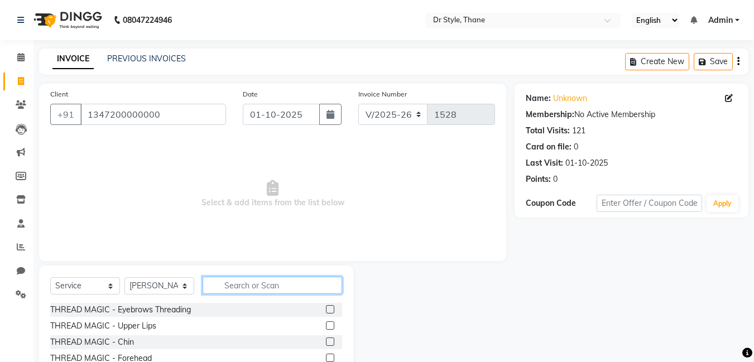
click at [243, 285] on input "text" at bounding box center [271, 285] width 139 height 17
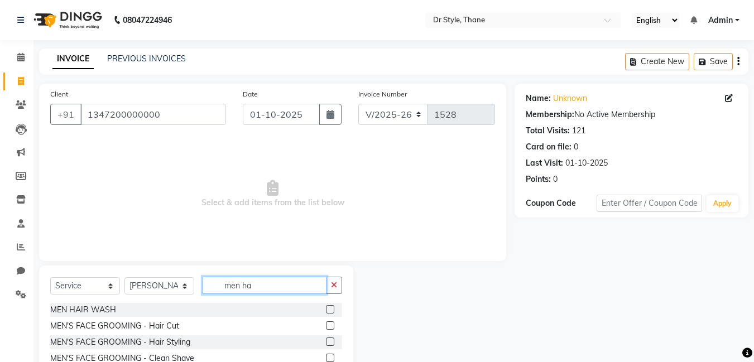
type input "men ha"
click at [330, 323] on label at bounding box center [330, 325] width 8 height 8
click at [330, 323] on input "checkbox" at bounding box center [329, 325] width 7 height 7
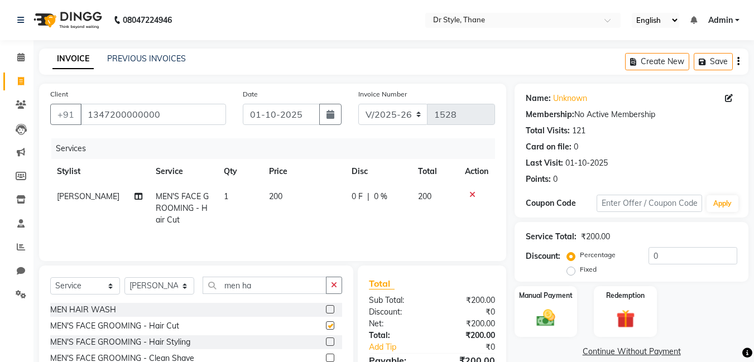
checkbox input "false"
drag, startPoint x: 552, startPoint y: 324, endPoint x: 559, endPoint y: 337, distance: 15.5
click at [552, 324] on img at bounding box center [545, 318] width 31 height 22
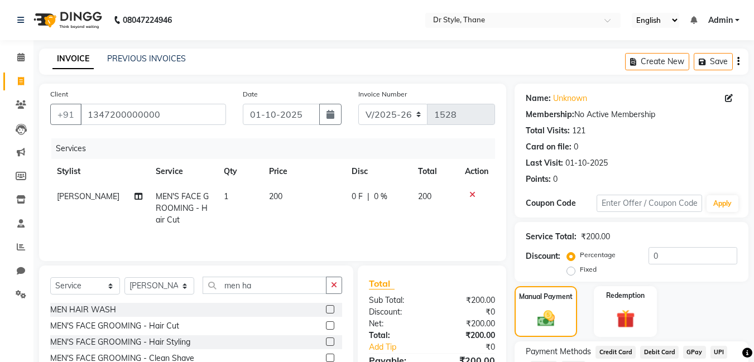
scroll to position [86, 0]
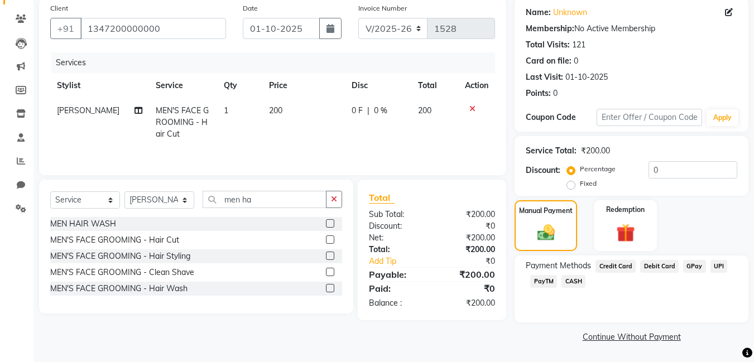
click at [695, 267] on span "GPay" at bounding box center [694, 266] width 23 height 13
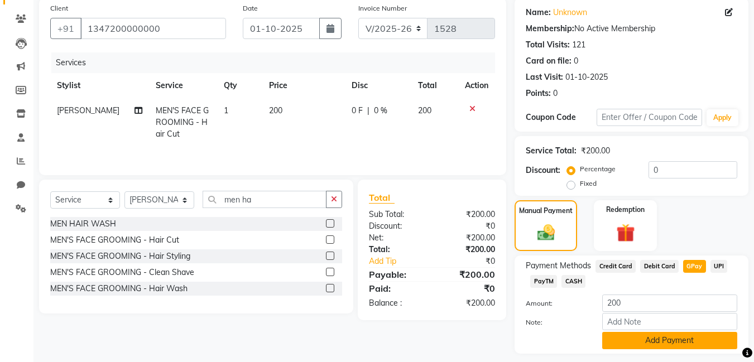
click at [640, 339] on button "Add Payment" at bounding box center [669, 340] width 135 height 17
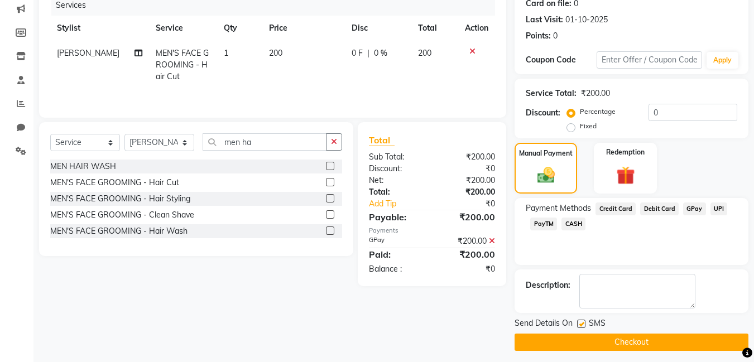
scroll to position [149, 0]
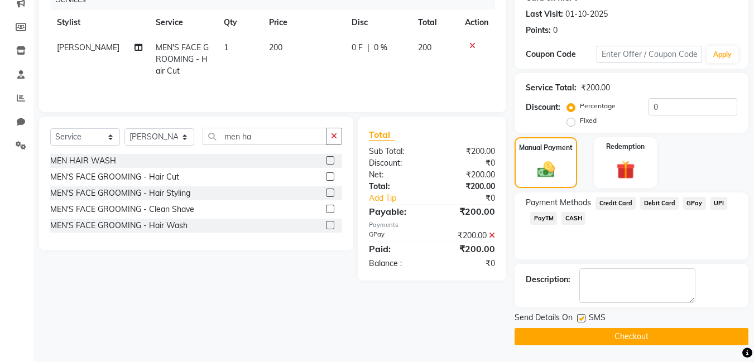
click at [643, 332] on button "Checkout" at bounding box center [631, 336] width 234 height 17
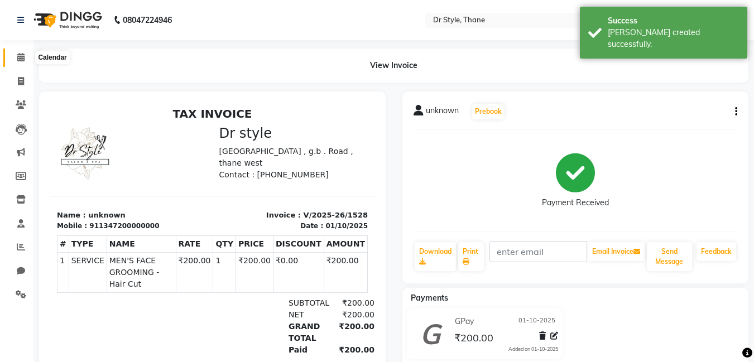
click at [21, 57] on icon at bounding box center [20, 57] width 7 height 8
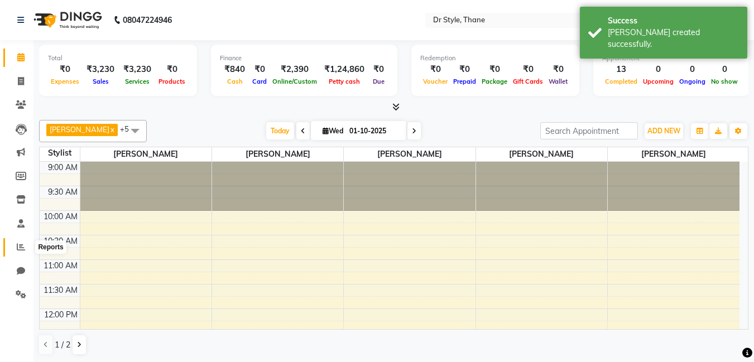
click at [18, 250] on icon at bounding box center [21, 247] width 8 height 8
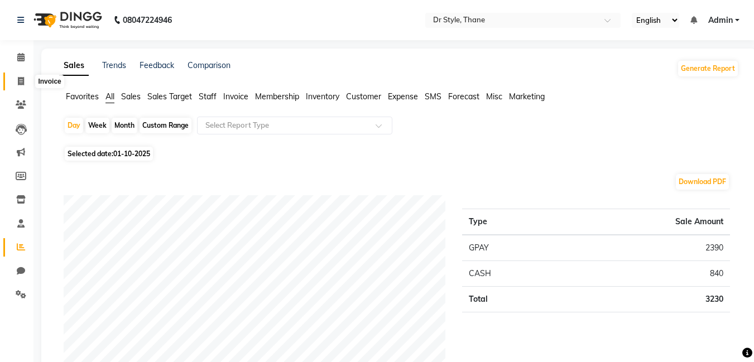
click at [21, 84] on icon at bounding box center [21, 81] width 6 height 8
select select "service"
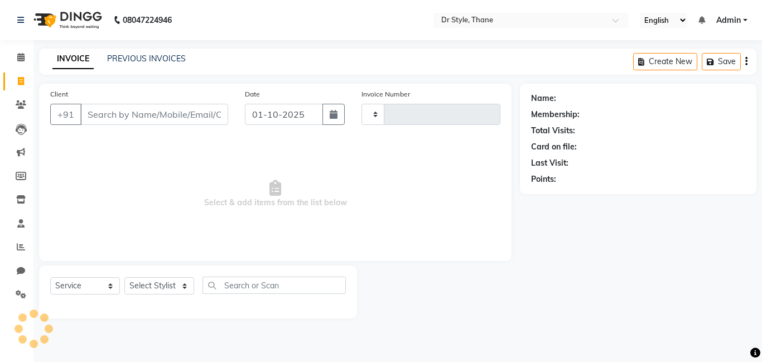
type input "1529"
select select "7832"
click at [16, 54] on span at bounding box center [21, 57] width 20 height 13
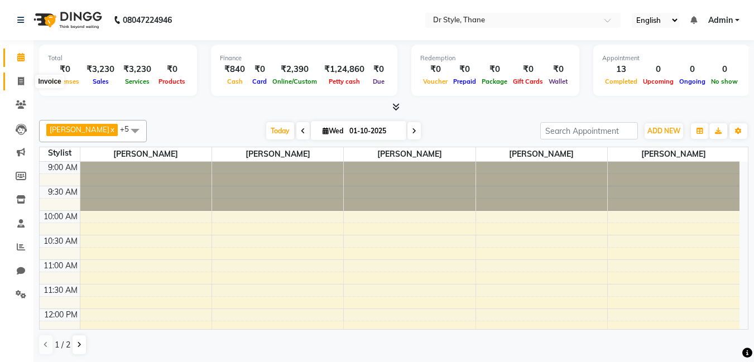
click at [20, 83] on icon at bounding box center [21, 81] width 6 height 8
select select "7832"
select select "service"
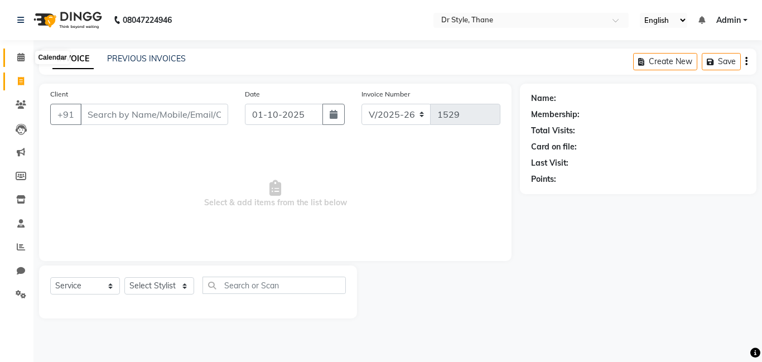
click at [18, 57] on icon at bounding box center [20, 57] width 7 height 8
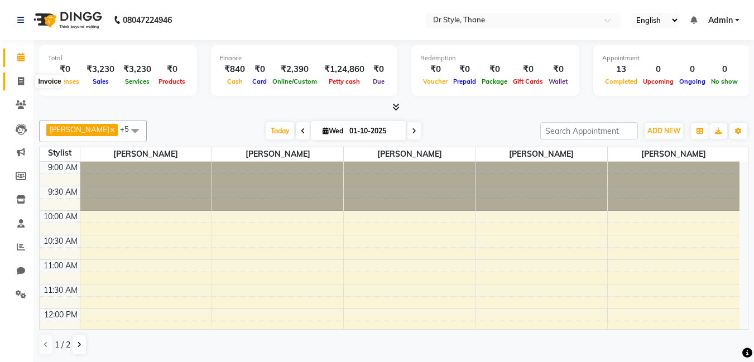
click at [21, 79] on icon at bounding box center [21, 81] width 6 height 8
select select "7832"
select select "service"
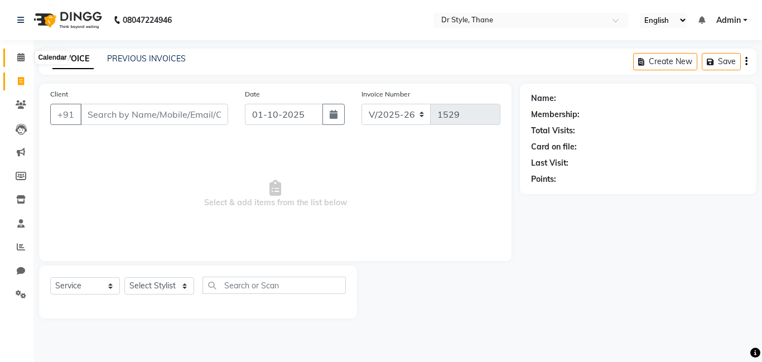
click at [27, 60] on span at bounding box center [21, 57] width 20 height 13
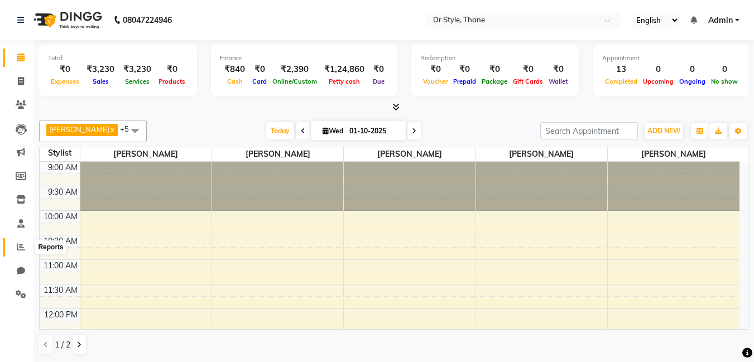
click at [20, 247] on icon at bounding box center [21, 247] width 8 height 8
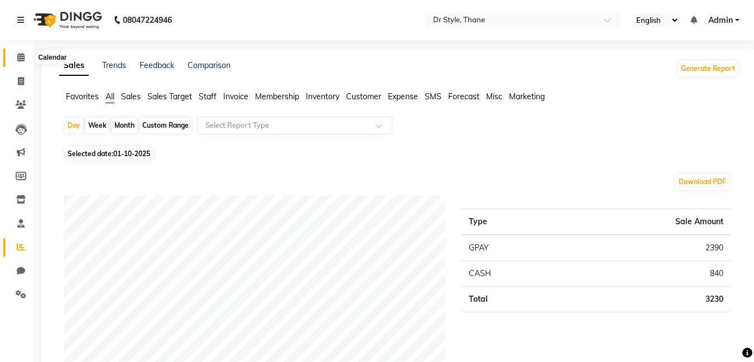
click at [22, 59] on icon at bounding box center [20, 57] width 7 height 8
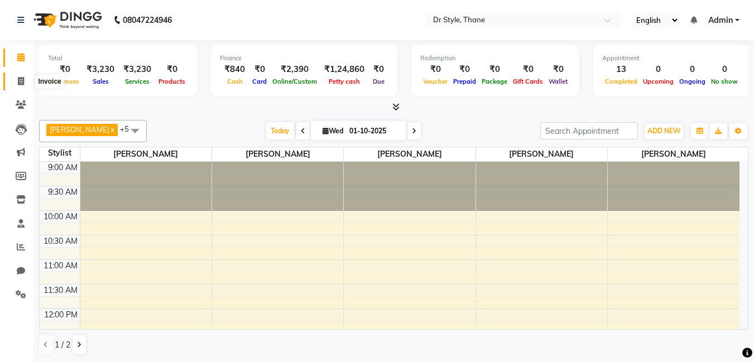
click at [17, 82] on span at bounding box center [21, 81] width 20 height 13
select select "7832"
select select "service"
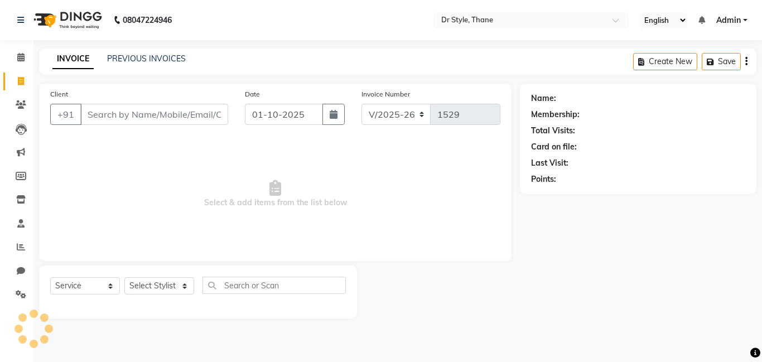
click at [113, 114] on input "Client" at bounding box center [154, 114] width 148 height 21
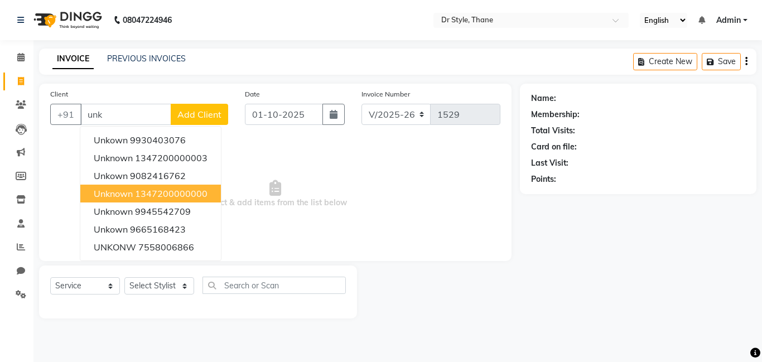
click at [140, 192] on ngb-highlight "1347200000000" at bounding box center [171, 193] width 73 height 11
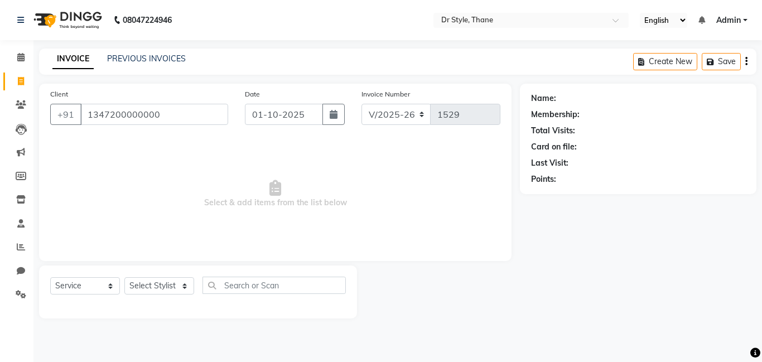
type input "1347200000000"
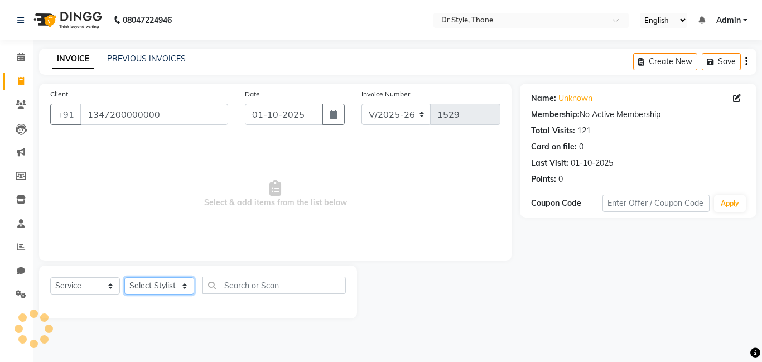
click at [163, 294] on select "Select Stylist [PERSON_NAME] [PERSON_NAME] [PERSON_NAME] [PERSON_NAME] [PERSON_…" at bounding box center [159, 285] width 70 height 17
select select "91881"
click at [124, 277] on select "Select Stylist [PERSON_NAME] [PERSON_NAME] [PERSON_NAME] [PERSON_NAME] [PERSON_…" at bounding box center [159, 285] width 70 height 17
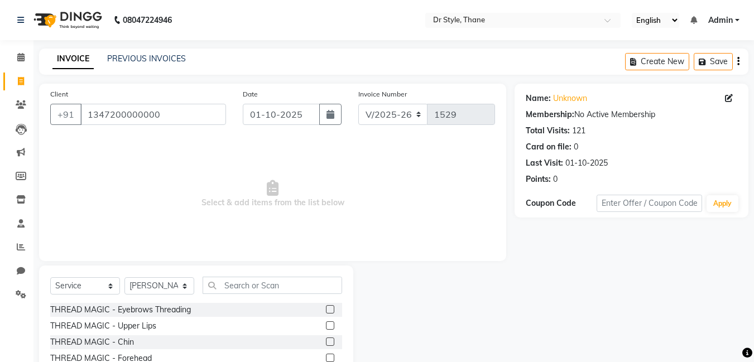
click at [326, 307] on label at bounding box center [330, 309] width 8 height 8
click at [326, 307] on input "checkbox" at bounding box center [329, 309] width 7 height 7
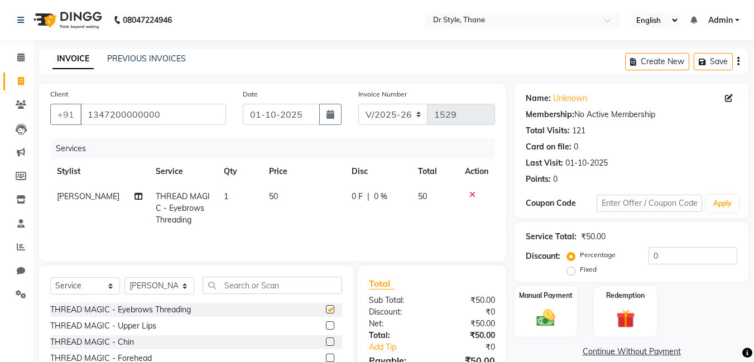
checkbox input "false"
click at [326, 325] on label at bounding box center [330, 325] width 8 height 8
click at [326, 325] on input "checkbox" at bounding box center [329, 325] width 7 height 7
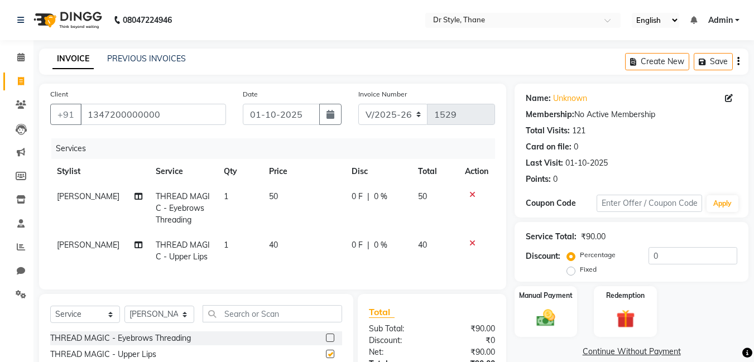
checkbox input "false"
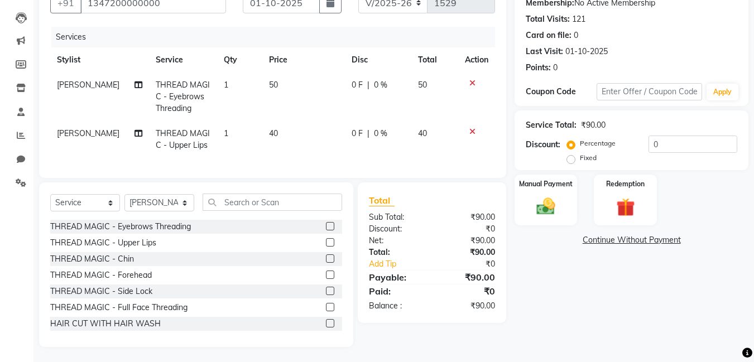
click at [326, 279] on label at bounding box center [330, 275] width 8 height 8
click at [326, 279] on input "checkbox" at bounding box center [329, 275] width 7 height 7
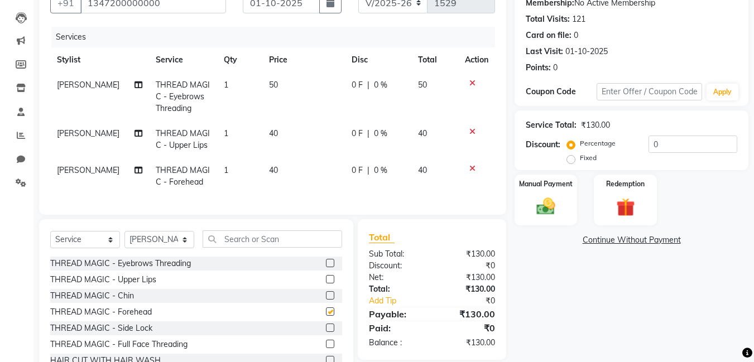
checkbox input "false"
click at [557, 195] on div "Manual Payment" at bounding box center [545, 199] width 65 height 53
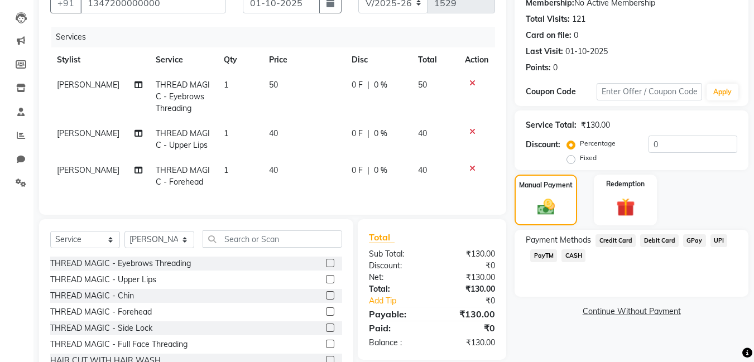
click at [572, 257] on span "CASH" at bounding box center [573, 255] width 24 height 13
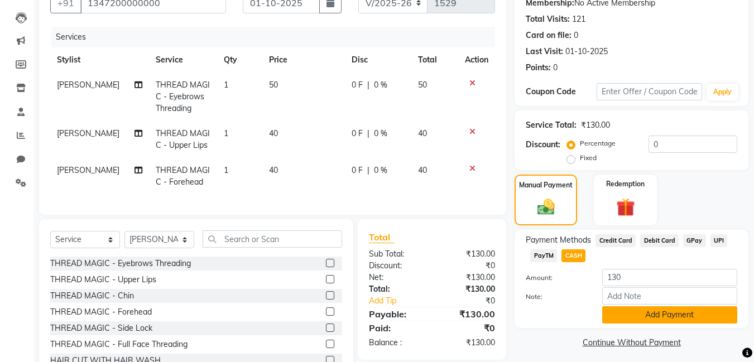
click at [627, 311] on button "Add Payment" at bounding box center [669, 314] width 135 height 17
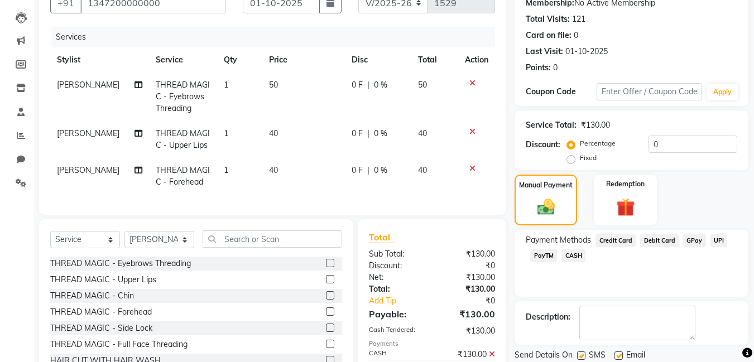
scroll to position [174, 0]
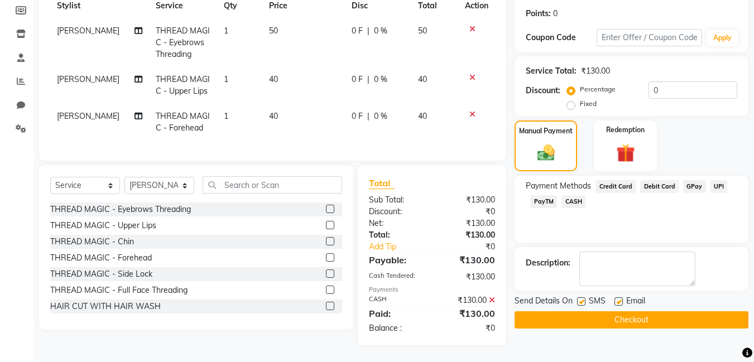
click at [579, 313] on button "Checkout" at bounding box center [631, 319] width 234 height 17
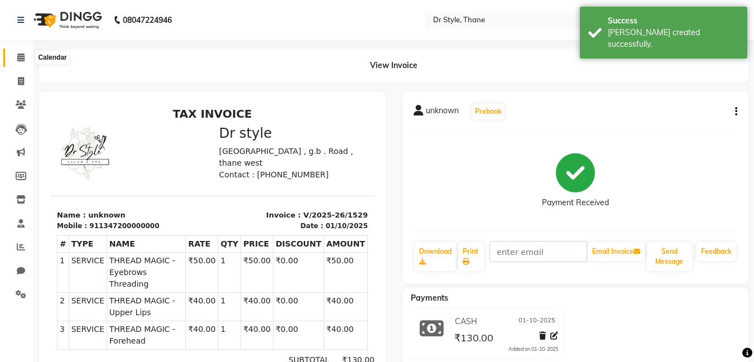
click at [23, 60] on icon at bounding box center [20, 57] width 7 height 8
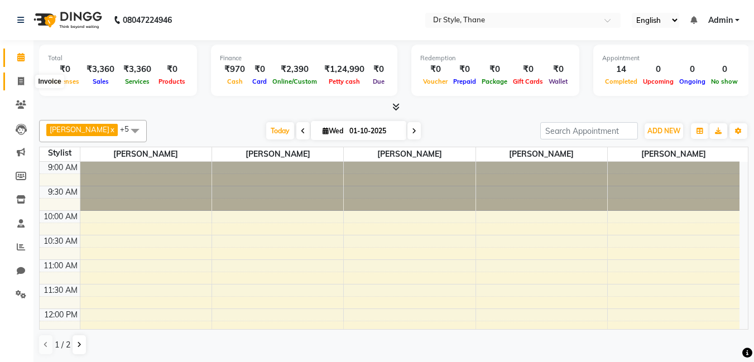
click at [21, 81] on icon at bounding box center [21, 81] width 6 height 8
select select "7832"
select select "service"
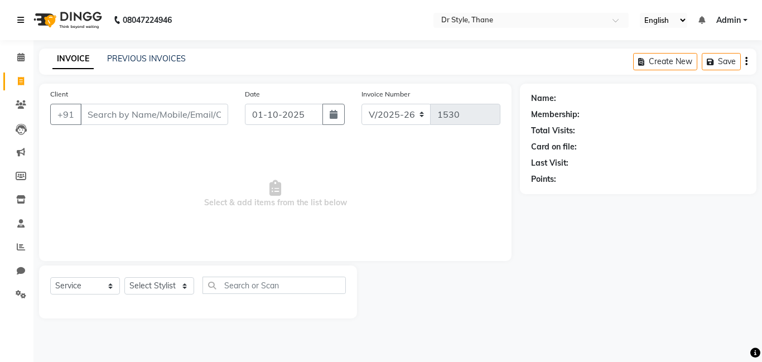
click at [20, 21] on icon at bounding box center [20, 20] width 7 height 8
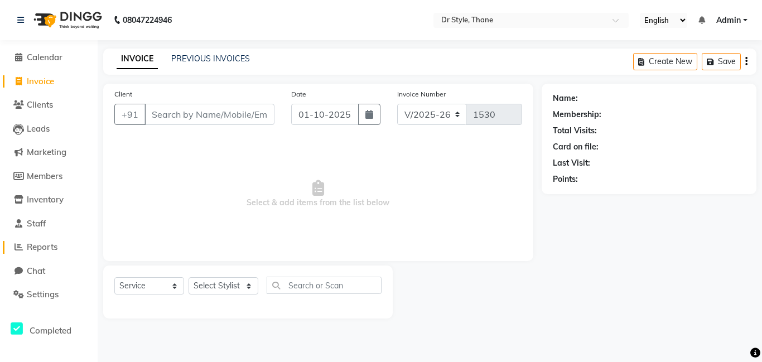
click at [27, 243] on span "Reports" at bounding box center [42, 247] width 31 height 11
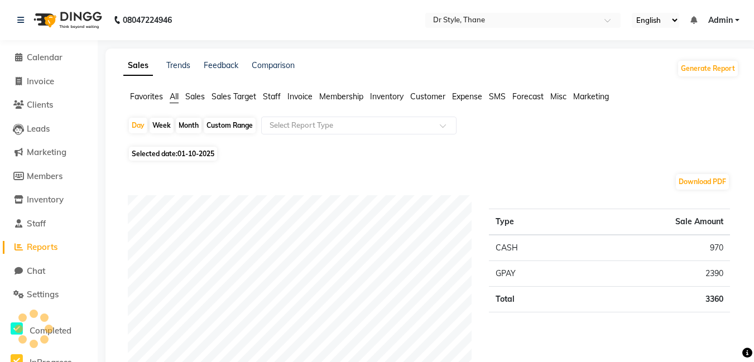
click at [27, 243] on span "Reports" at bounding box center [42, 247] width 31 height 11
click at [23, 16] on icon at bounding box center [20, 20] width 7 height 8
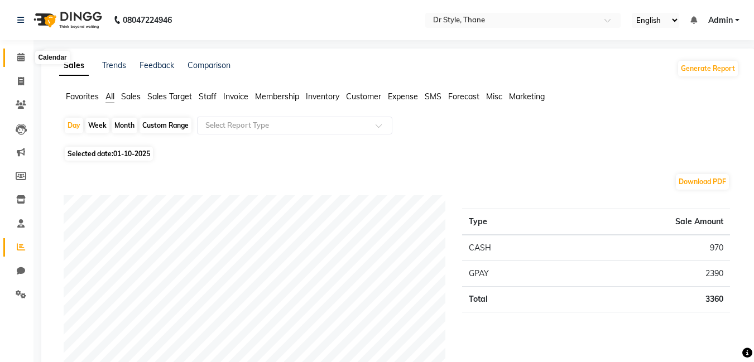
click at [17, 54] on icon at bounding box center [20, 57] width 7 height 8
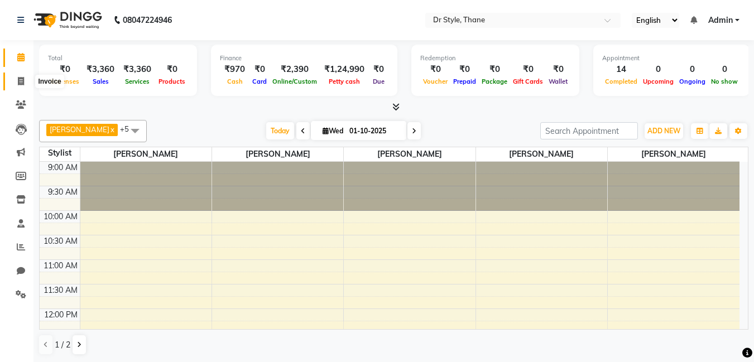
click at [18, 83] on icon at bounding box center [21, 81] width 6 height 8
select select "7832"
select select "service"
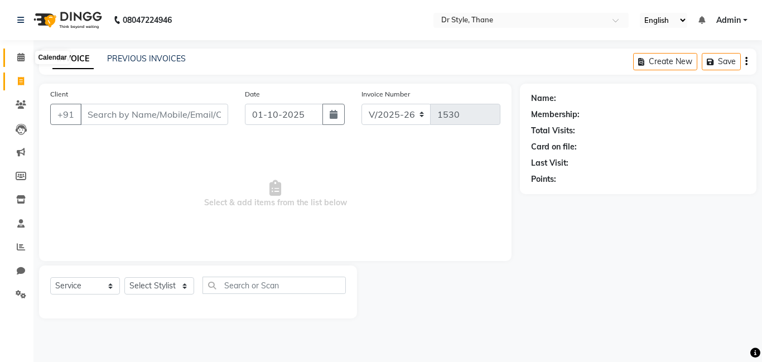
click at [15, 62] on span at bounding box center [21, 57] width 20 height 13
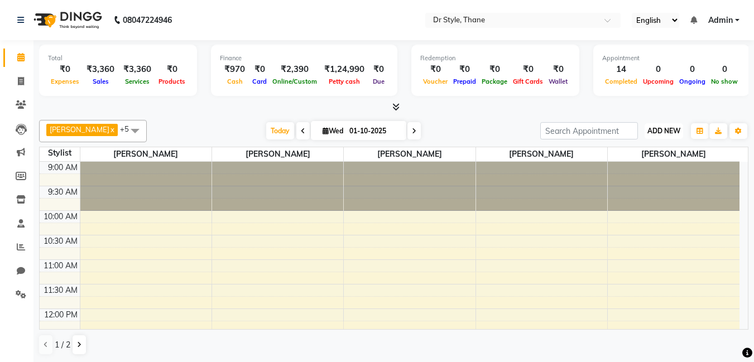
click at [644, 134] on button "ADD NEW Toggle Dropdown" at bounding box center [663, 131] width 38 height 16
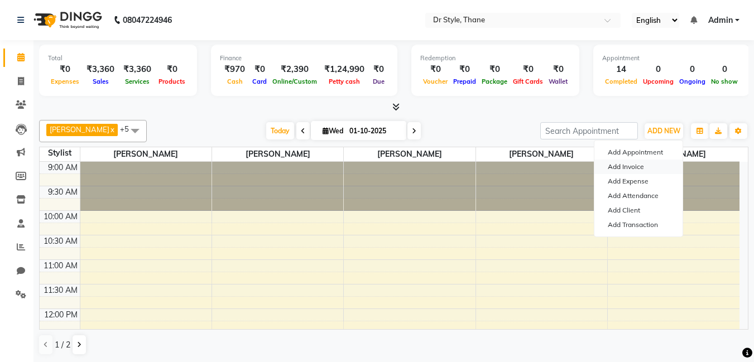
click at [638, 168] on link "Add Invoice" at bounding box center [638, 167] width 88 height 15
select select "service"
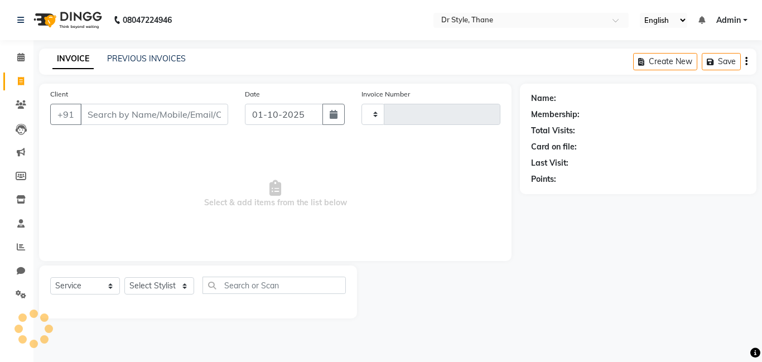
type input "1530"
select select "7832"
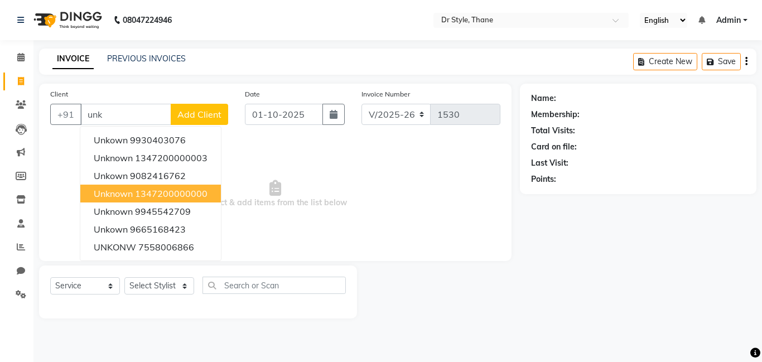
click at [186, 194] on ngb-highlight "1347200000000" at bounding box center [171, 193] width 73 height 11
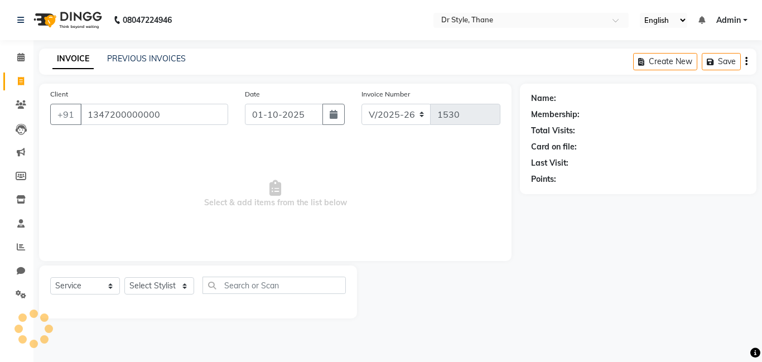
type input "1347200000000"
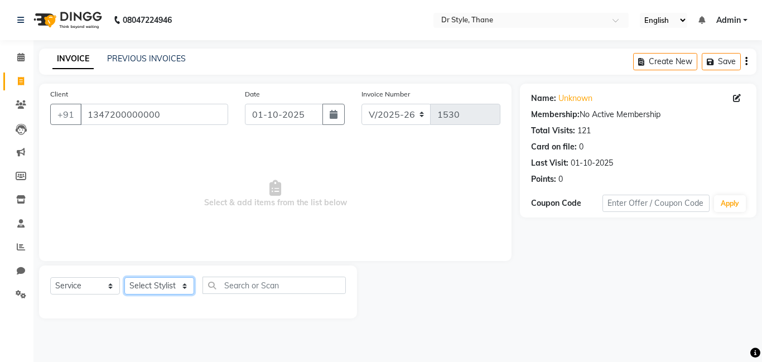
click at [173, 289] on select "Select Stylist [PERSON_NAME] [PERSON_NAME] [PERSON_NAME] [PERSON_NAME] [PERSON_…" at bounding box center [159, 285] width 70 height 17
select select "80995"
click at [124, 277] on select "Select Stylist [PERSON_NAME] [PERSON_NAME] [PERSON_NAME] [PERSON_NAME] [PERSON_…" at bounding box center [159, 285] width 70 height 17
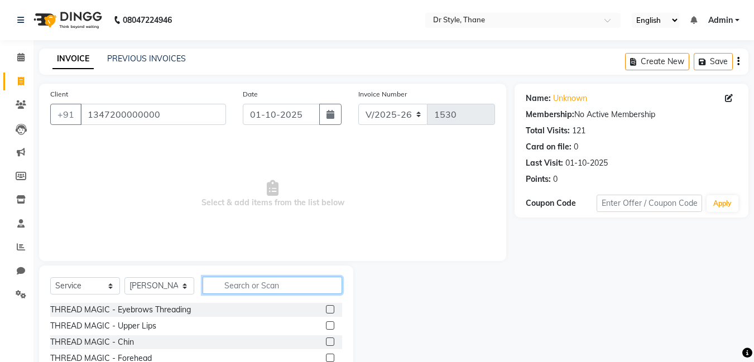
click at [247, 281] on input "text" at bounding box center [271, 285] width 139 height 17
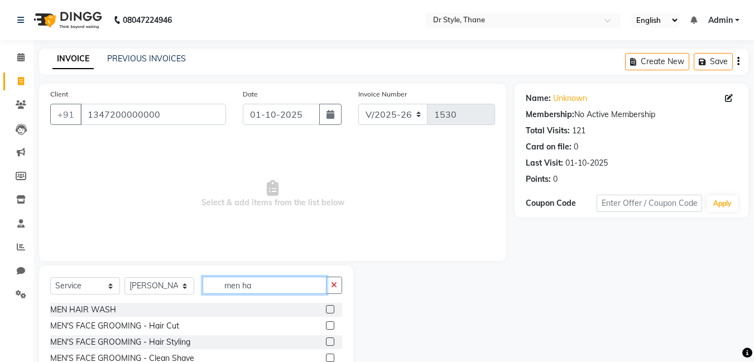
type input "men ha"
click at [329, 327] on label at bounding box center [330, 325] width 8 height 8
click at [329, 327] on input "checkbox" at bounding box center [329, 325] width 7 height 7
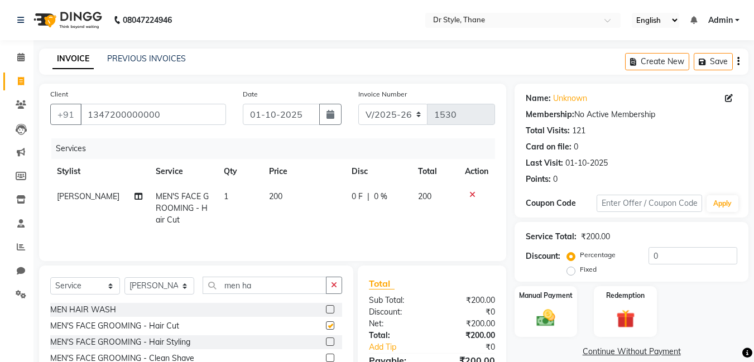
checkbox input "false"
click at [544, 317] on img at bounding box center [545, 318] width 31 height 22
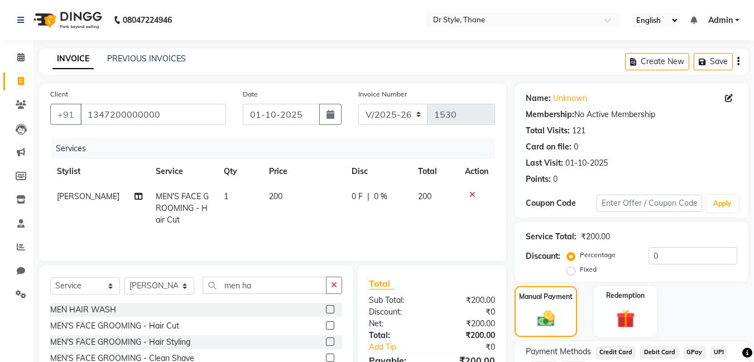
scroll to position [86, 0]
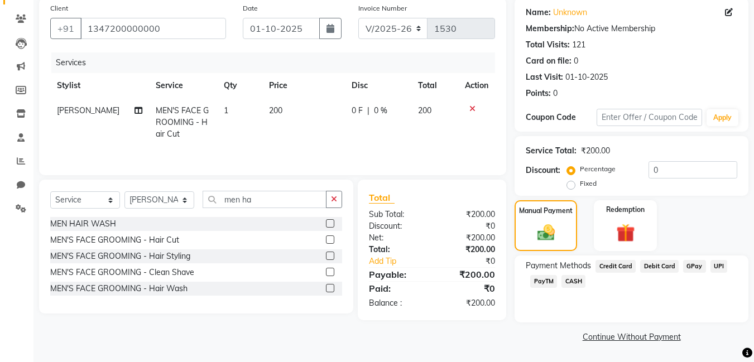
click at [695, 264] on span "GPay" at bounding box center [694, 266] width 23 height 13
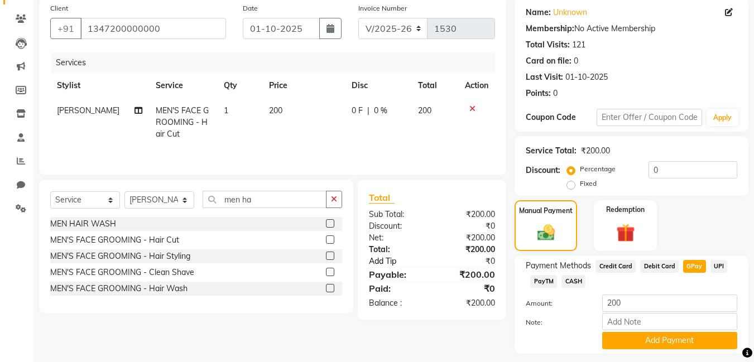
click at [385, 263] on link "Add Tip" at bounding box center [401, 261] width 83 height 12
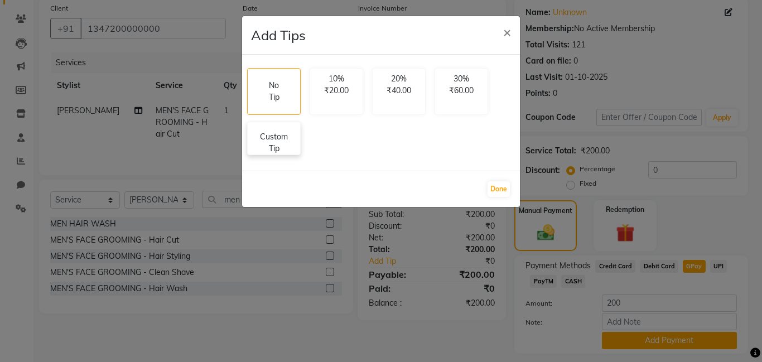
click at [279, 144] on p "Custom Tip" at bounding box center [273, 142] width 39 height 23
select select "80995"
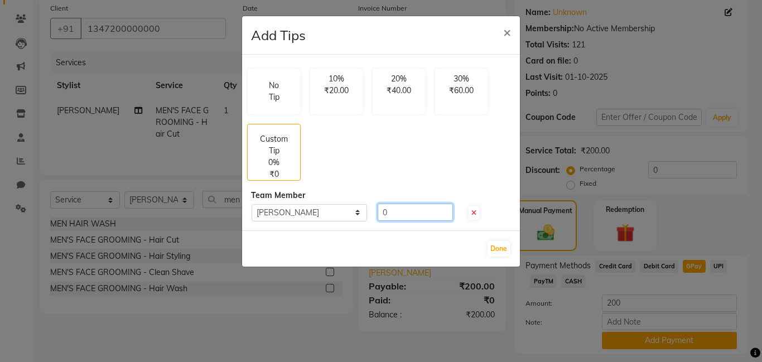
drag, startPoint x: 401, startPoint y: 215, endPoint x: 407, endPoint y: 213, distance: 6.7
click at [405, 214] on input "0" at bounding box center [415, 212] width 75 height 17
type input "25"
click at [502, 247] on button "Done" at bounding box center [499, 249] width 22 height 16
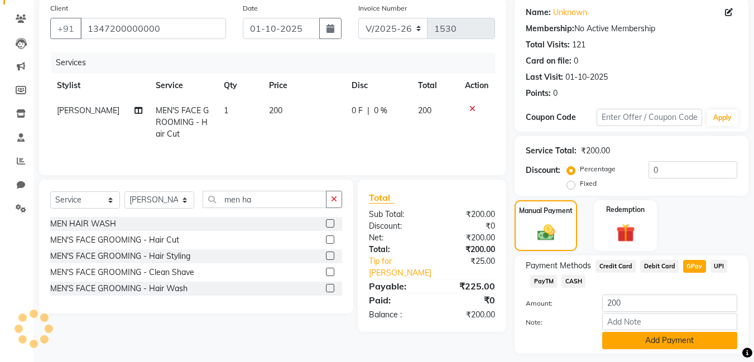
click at [639, 345] on button "Add Payment" at bounding box center [669, 340] width 135 height 17
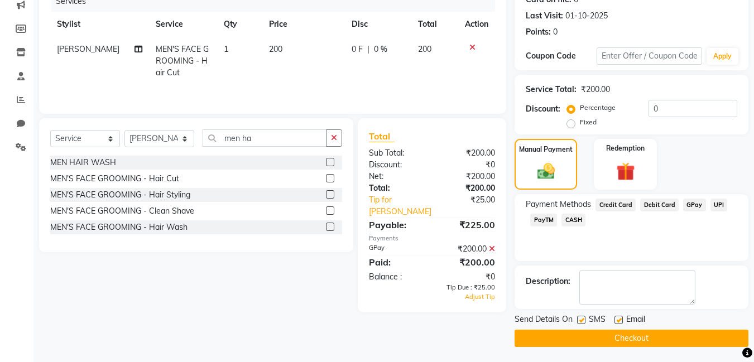
scroll to position [149, 0]
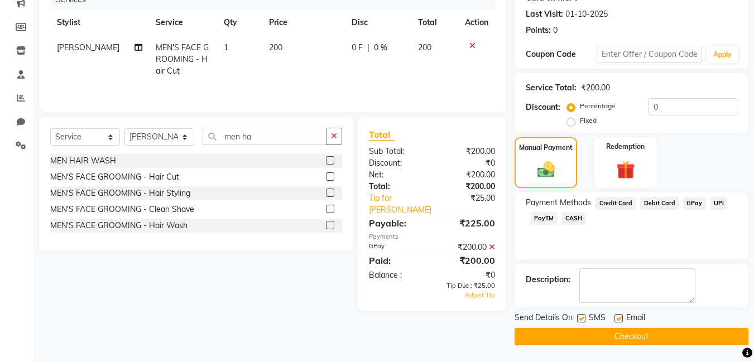
click at [635, 337] on button "Checkout" at bounding box center [631, 336] width 234 height 17
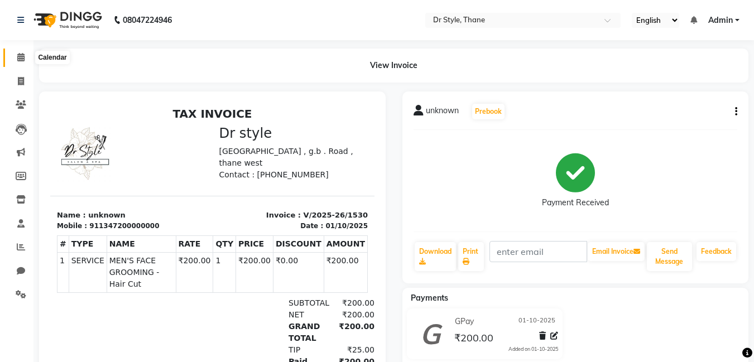
click at [23, 58] on icon at bounding box center [20, 57] width 7 height 8
